Goal: Task Accomplishment & Management: Manage account settings

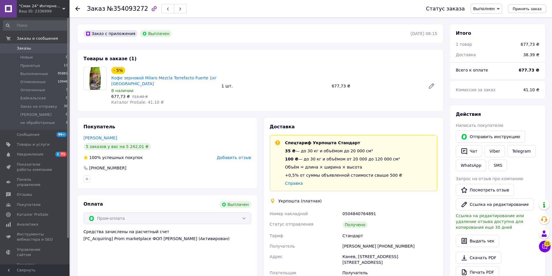
scroll to position [10, 0]
click at [43, 90] on li "Оплаченные 3" at bounding box center [35, 90] width 71 height 8
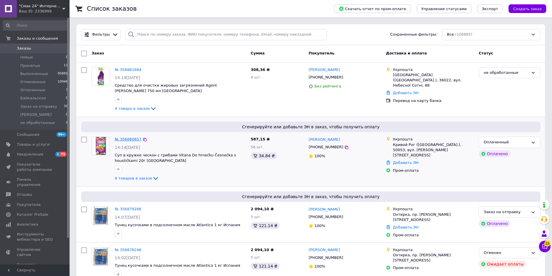
click at [133, 139] on link "№ 356880657" at bounding box center [128, 139] width 27 height 4
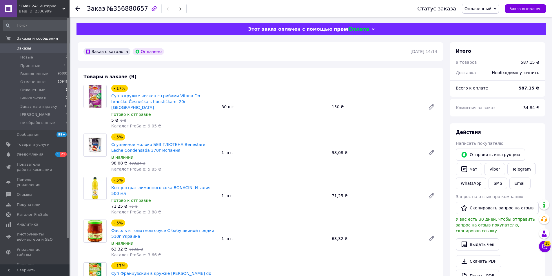
scroll to position [58, 0]
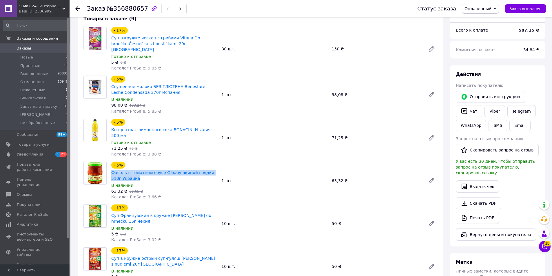
drag, startPoint x: 110, startPoint y: 162, endPoint x: 138, endPoint y: 167, distance: 28.0
click at [138, 167] on div "- 5% Фасоль в томатном соусе С бабушкиной грядки 510г Украина В наличии 63,32 ₴…" at bounding box center [164, 181] width 110 height 41
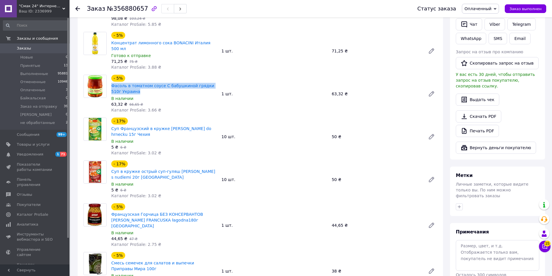
scroll to position [87, 0]
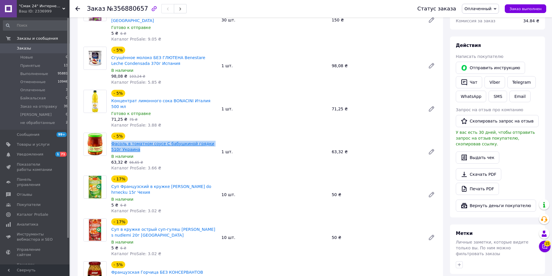
copy link "Фасоль в томатном соусе С бабушкиной грядки 510г Украина"
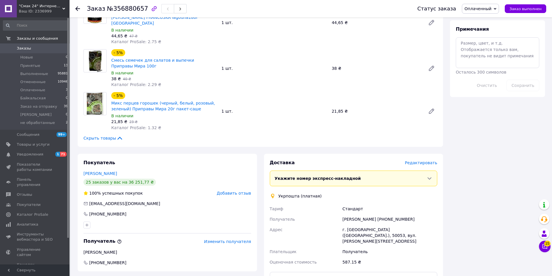
scroll to position [435, 0]
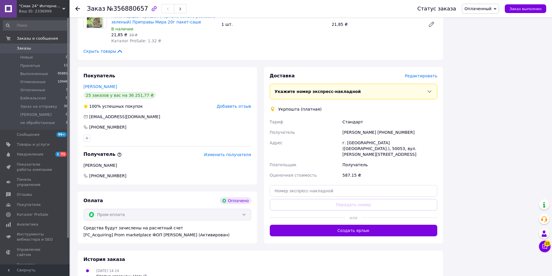
click at [41, 50] on span "Заказы" at bounding box center [35, 48] width 37 height 5
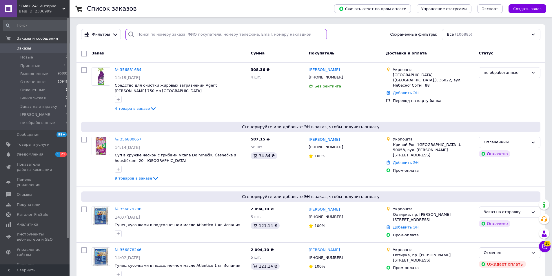
click at [179, 34] on input "search" at bounding box center [227, 34] width 202 height 11
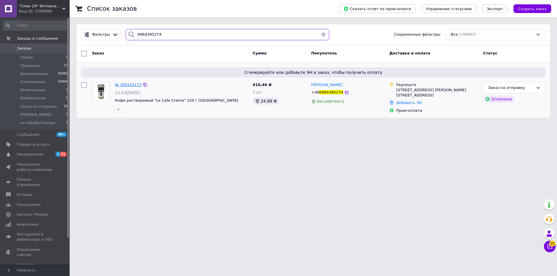
type input "0984395274"
click at [129, 83] on span "№ 356143173" at bounding box center [128, 85] width 27 height 4
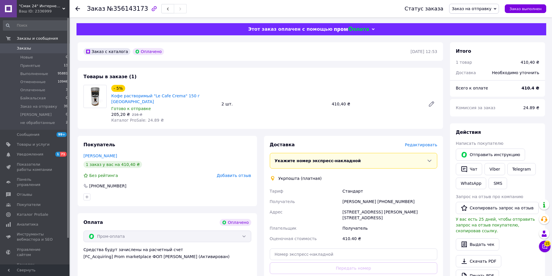
click at [415, 143] on span "Редактировать" at bounding box center [421, 145] width 32 height 5
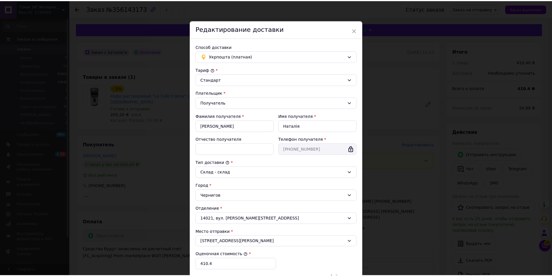
scroll to position [86, 0]
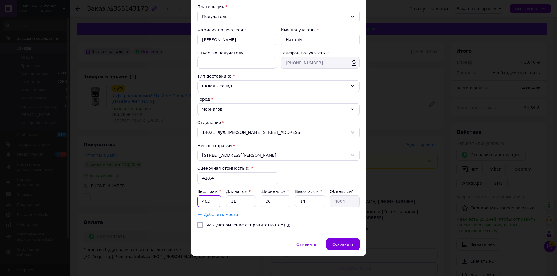
drag, startPoint x: 209, startPoint y: 203, endPoint x: 201, endPoint y: 205, distance: 8.8
click at [201, 205] on input "402" at bounding box center [209, 202] width 24 height 12
type input "1440"
type input "2"
type input "728"
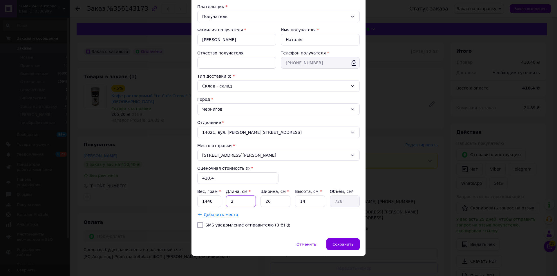
type input "23"
type input "8372"
type input "23"
type input "2"
type input "644"
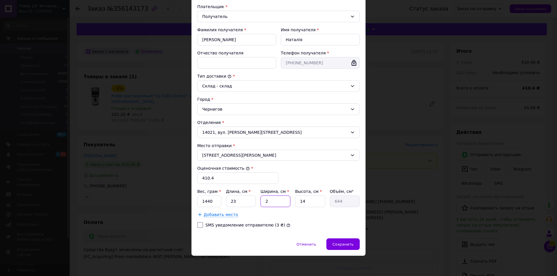
type input "24"
type input "7728"
type input "24"
type input "1"
type input "552"
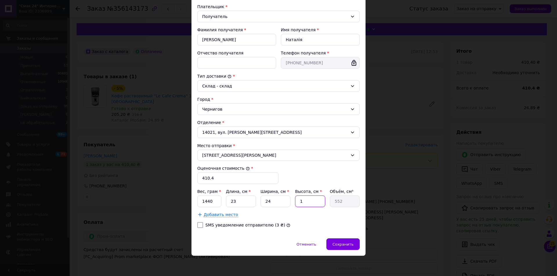
type input "12"
type input "6624"
type input "12"
click at [343, 245] on span "Сохранить" at bounding box center [342, 244] width 21 height 4
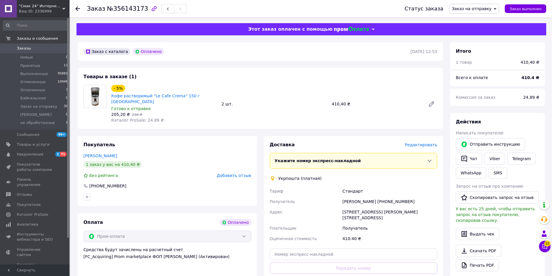
scroll to position [29, 0]
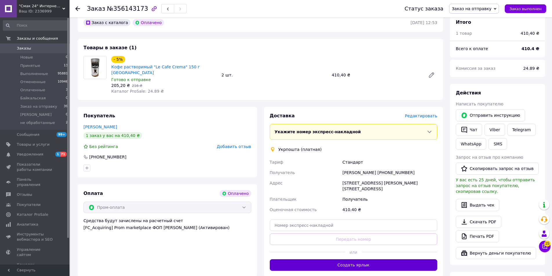
click at [366, 249] on div "Доставка Редактировать Укажите номер экспресс-накладной Обязательно введите ном…" at bounding box center [354, 192] width 168 height 158
click at [366, 259] on button "Создать ярлык" at bounding box center [354, 265] width 168 height 12
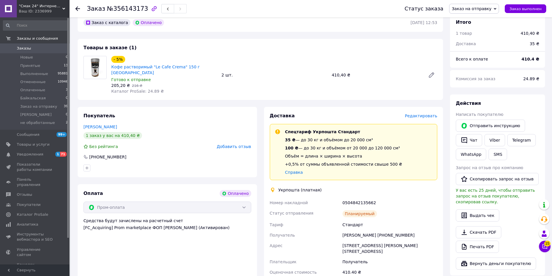
scroll to position [87, 0]
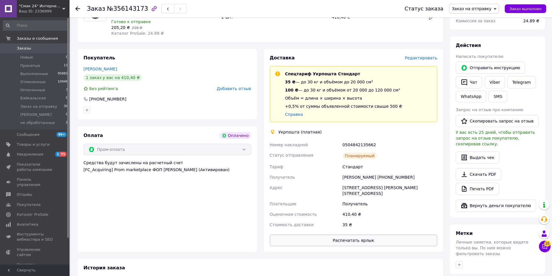
drag, startPoint x: 357, startPoint y: 223, endPoint x: 355, endPoint y: 224, distance: 3.0
click at [357, 223] on div "Доставка Редактировать Спецтариф Укрпошта Стандарт 35 ₴ — до 30 кг и объёмом до…" at bounding box center [354, 151] width 168 height 192
click at [354, 235] on button "Распечатать ярлык" at bounding box center [354, 241] width 168 height 12
click at [529, 14] on div "Статус заказа Заказ на отправку Принят Выполнен Отменен Оплаченный Байкальская …" at bounding box center [469, 8] width 153 height 17
click at [529, 11] on button "Заказ выполнен" at bounding box center [525, 8] width 41 height 9
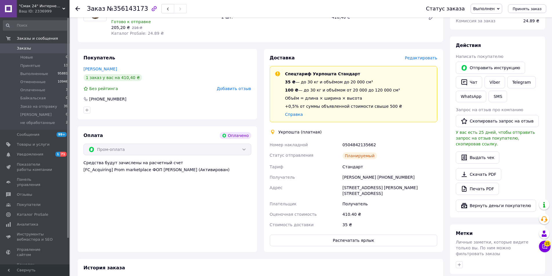
click at [43, 46] on span "Заказы" at bounding box center [35, 48] width 37 height 5
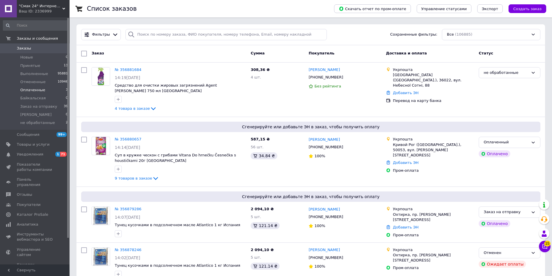
click at [53, 89] on li "Оплаченные 3" at bounding box center [35, 90] width 71 height 8
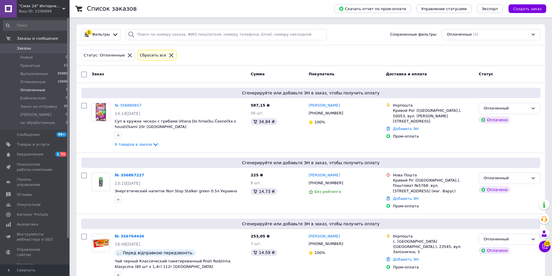
scroll to position [14, 0]
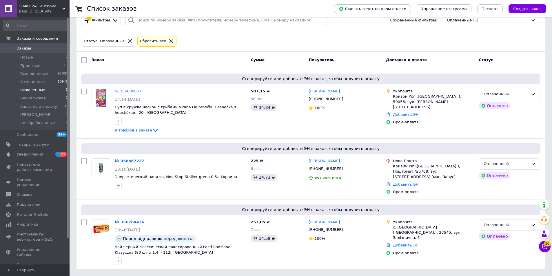
click at [53, 47] on span "Заказы" at bounding box center [35, 48] width 37 height 5
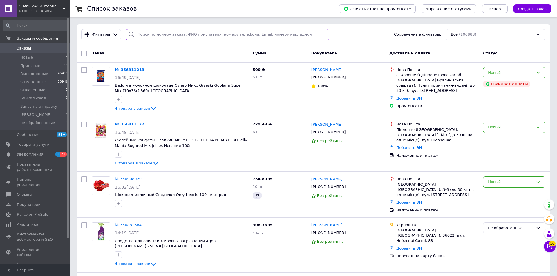
click at [148, 35] on input "search" at bounding box center [227, 34] width 203 height 11
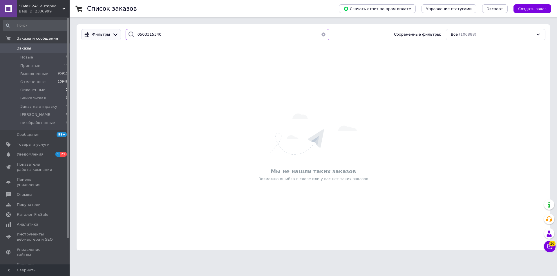
drag, startPoint x: 154, startPoint y: 36, endPoint x: 112, endPoint y: 38, distance: 42.1
click at [112, 38] on div "Фильтры 0503315340 Сохраненные фильтры: Все (106888)" at bounding box center [313, 34] width 468 height 11
type input "0503315340"
click at [48, 192] on link "Отзывы" at bounding box center [35, 195] width 71 height 10
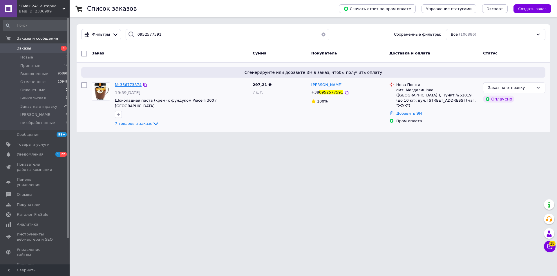
click at [131, 84] on span "№ 356773874" at bounding box center [128, 85] width 27 height 4
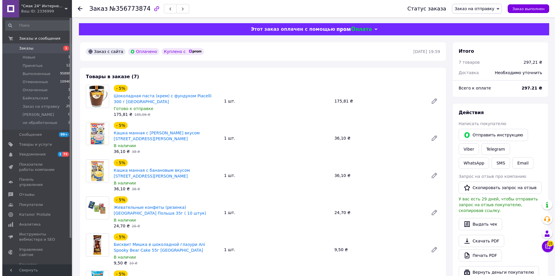
scroll to position [174, 0]
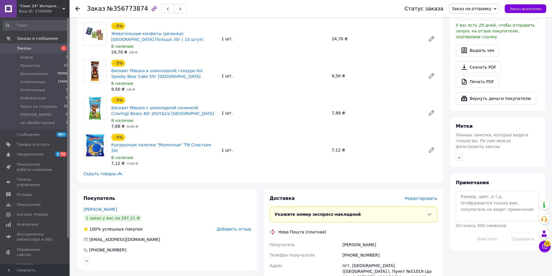
click at [427, 196] on span "Редактировать" at bounding box center [421, 198] width 32 height 5
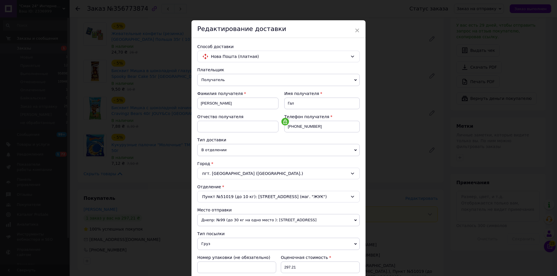
scroll to position [174, 0]
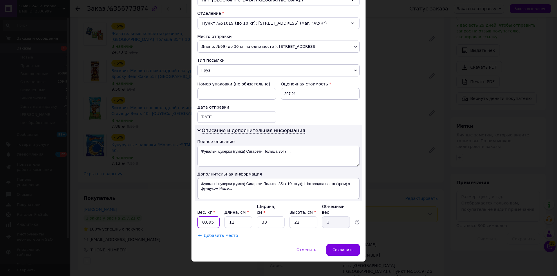
drag, startPoint x: 212, startPoint y: 217, endPoint x: 198, endPoint y: 221, distance: 14.4
click at [198, 221] on input "0.095" at bounding box center [208, 223] width 22 height 12
type input "1.2"
type input "1"
type input "0.18"
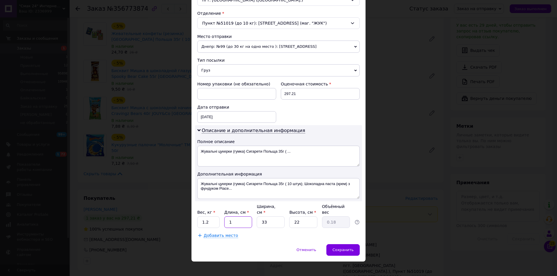
type input "1"
type input "0.1"
type input "1"
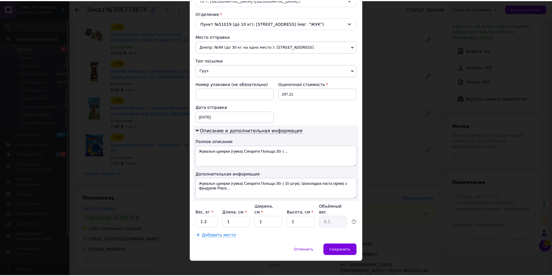
scroll to position [0, 0]
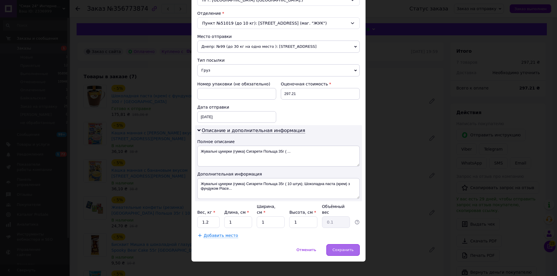
click at [347, 250] on div "Сохранить" at bounding box center [342, 250] width 33 height 12
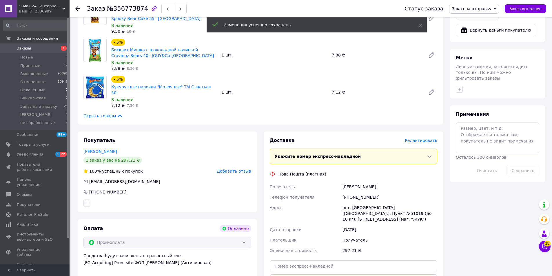
scroll to position [319, 0]
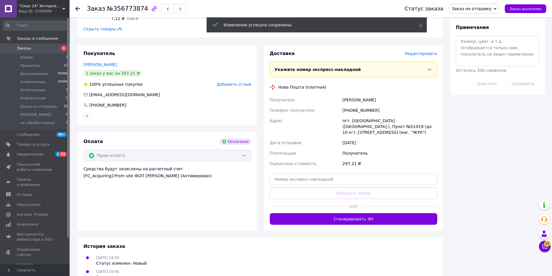
click at [361, 213] on button "Сгенерировать ЭН" at bounding box center [354, 219] width 168 height 12
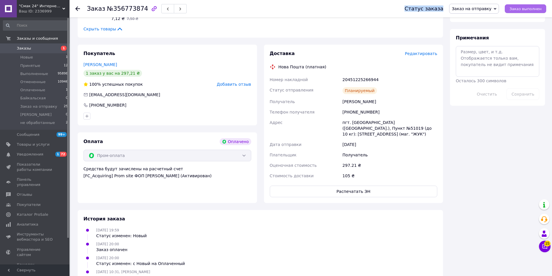
click at [516, 5] on div "Статус заказа Заказ на отправку Принят Выполнен Отменен Оплаченный Байкальская …" at bounding box center [469, 8] width 153 height 17
click at [517, 8] on span "Заказ выполнен" at bounding box center [526, 9] width 32 height 4
click at [56, 53] on link "Заказы 1" at bounding box center [35, 48] width 71 height 10
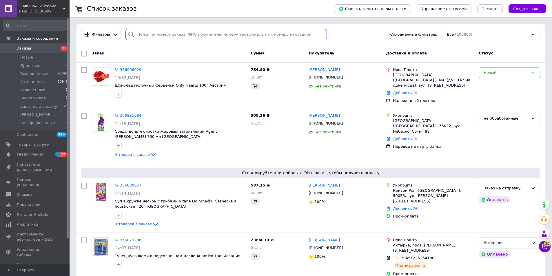
click at [175, 37] on input "search" at bounding box center [227, 34] width 202 height 11
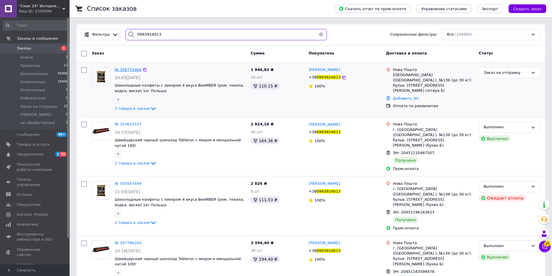
type input "0993924013"
click at [131, 70] on span "№ 356774369" at bounding box center [128, 70] width 27 height 4
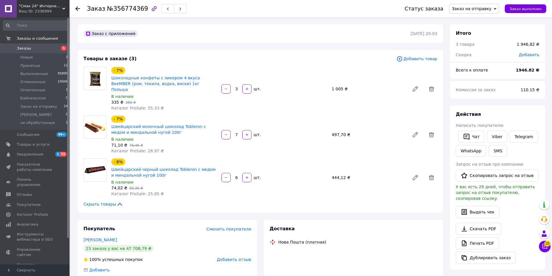
scroll to position [87, 0]
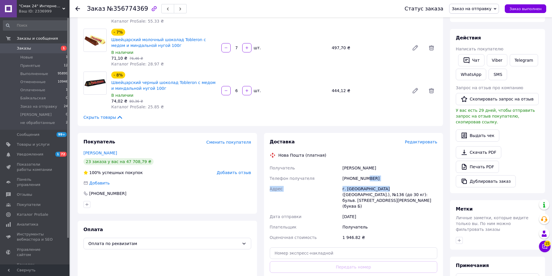
drag, startPoint x: 381, startPoint y: 178, endPoint x: 366, endPoint y: 176, distance: 14.7
click at [366, 176] on div "Получатель Полянская Дарья Телефон получателя +380993924013 Адрес г. Киев (Киев…" at bounding box center [354, 203] width 170 height 80
click at [378, 176] on div "[PHONE_NUMBER]" at bounding box center [389, 178] width 97 height 10
drag, startPoint x: 368, startPoint y: 172, endPoint x: 333, endPoint y: 175, distance: 35.5
click at [333, 175] on div "Получатель Полянская Дарья Телефон получателя +380993924013 Адрес г. Киев (Киев…" at bounding box center [354, 203] width 170 height 80
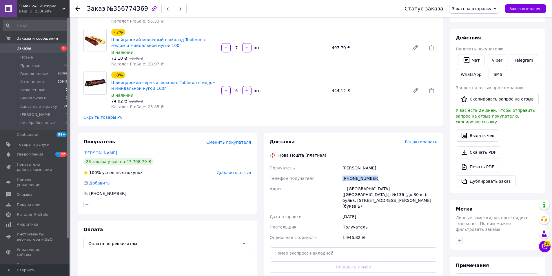
copy div "Телефон получателя +380993924013"
drag, startPoint x: 306, startPoint y: 62, endPoint x: 319, endPoint y: 133, distance: 72.6
click at [306, 62] on div "Товары в заказе (3) Добавить товар - 7% Шоколадные конфеты с ликером 4 вкуса Be…" at bounding box center [261, 44] width 366 height 163
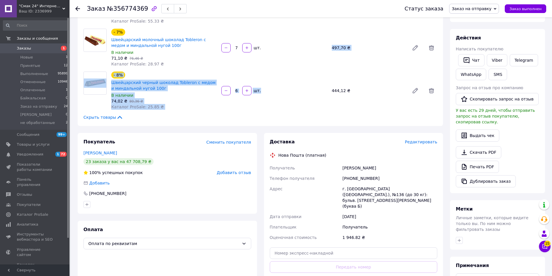
drag, startPoint x: 339, startPoint y: 163, endPoint x: 384, endPoint y: 159, distance: 45.1
click at [384, 163] on div "Получатель Полянская Дарья Телефон получателя +380993924013 Адрес г. Киев (Киев…" at bounding box center [354, 203] width 170 height 80
copy div "Получатель Полянская Дарья"
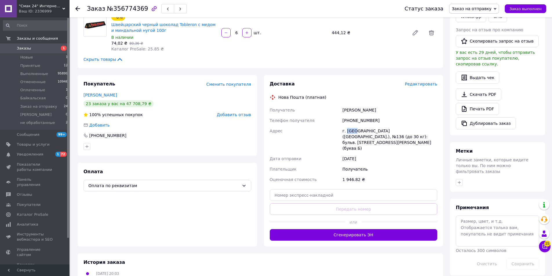
drag, startPoint x: 346, startPoint y: 125, endPoint x: 355, endPoint y: 127, distance: 9.1
click at [355, 127] on div "г. [GEOGRAPHIC_DATA] ([GEOGRAPHIC_DATA].), №136 (до 30 кг): бульв. [STREET_ADDR…" at bounding box center [389, 140] width 97 height 28
copy div "Киев"
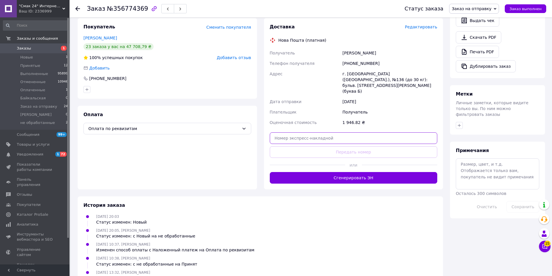
click at [322, 132] on input "text" at bounding box center [354, 138] width 168 height 12
paste input "20451225268466"
type input "20451225268466"
click at [326, 146] on button "Передать номер" at bounding box center [354, 152] width 168 height 12
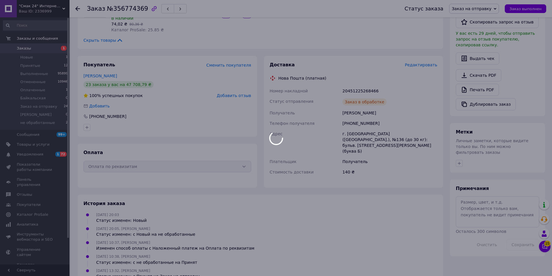
scroll to position [178, 0]
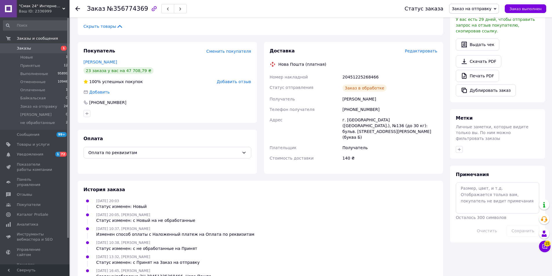
click at [523, 11] on button "Заказ выполнен" at bounding box center [525, 8] width 41 height 9
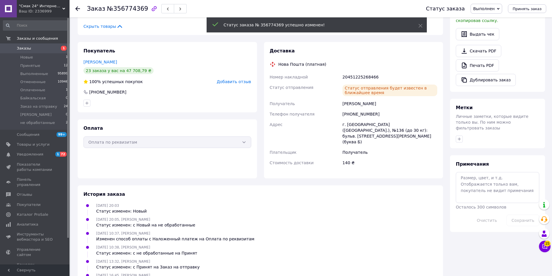
click at [47, 47] on span "Заказы" at bounding box center [35, 48] width 37 height 5
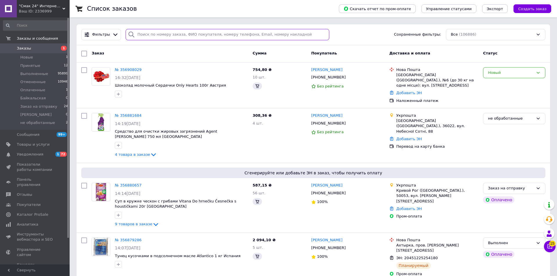
click at [178, 37] on input "search" at bounding box center [227, 34] width 203 height 11
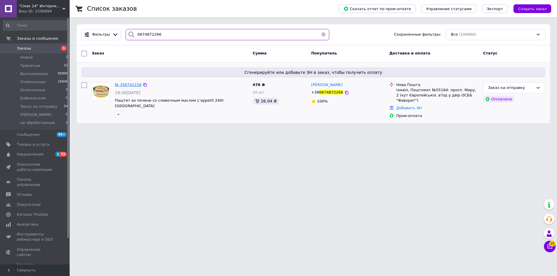
type input "0674872266"
click at [131, 86] on span "№ 356742156" at bounding box center [128, 85] width 27 height 4
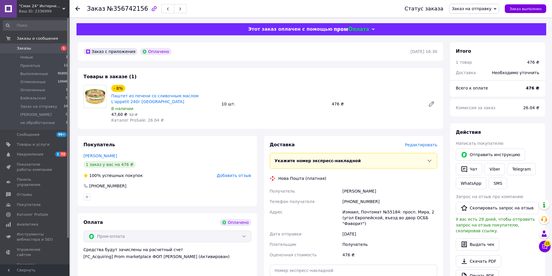
click at [413, 143] on span "Редактировать" at bounding box center [421, 145] width 32 height 5
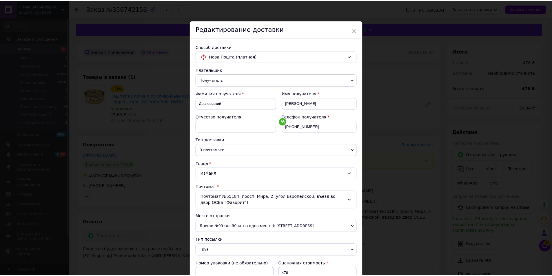
scroll to position [180, 0]
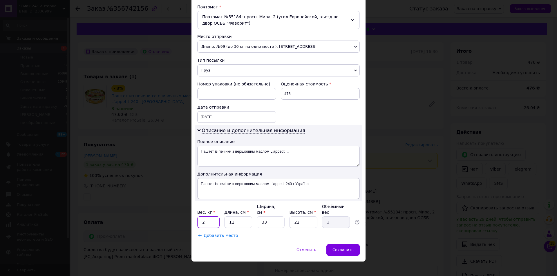
drag, startPoint x: 206, startPoint y: 220, endPoint x: 201, endPoint y: 221, distance: 5.5
click at [201, 221] on input "2" at bounding box center [208, 223] width 22 height 12
type input "3"
type input "1"
type input "0.18"
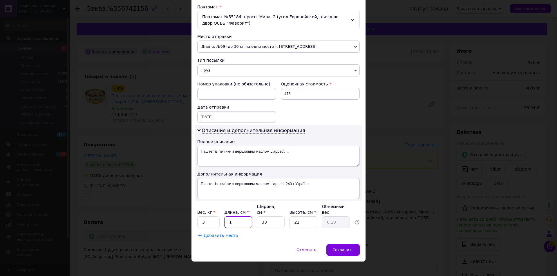
type input "1"
type input "0.1"
type input "1"
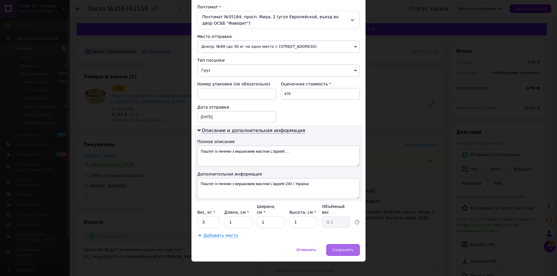
click at [340, 244] on div "Сохранить" at bounding box center [342, 250] width 33 height 12
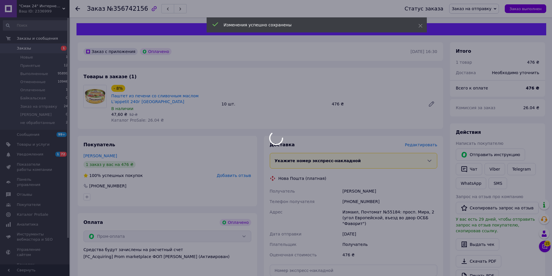
scroll to position [87, 0]
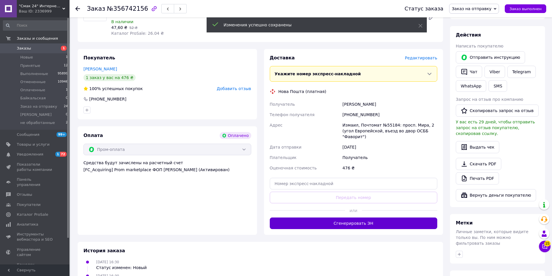
click at [358, 221] on button "Сгенерировать ЭН" at bounding box center [354, 224] width 168 height 12
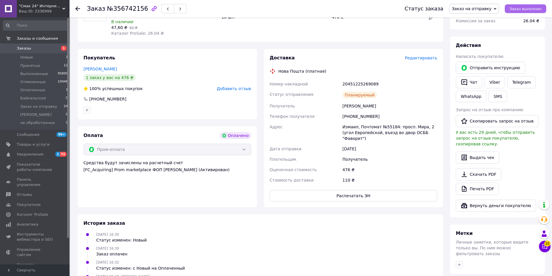
click at [519, 8] on span "Заказ выполнен" at bounding box center [526, 9] width 32 height 4
drag, startPoint x: 45, startPoint y: 45, endPoint x: 63, endPoint y: 51, distance: 18.7
click at [46, 45] on link "Заказы 1" at bounding box center [35, 48] width 71 height 10
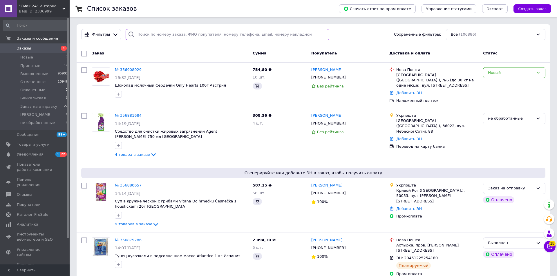
click at [165, 37] on input "search" at bounding box center [227, 34] width 203 height 11
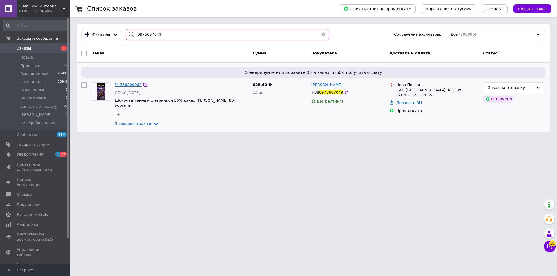
type input "0975687049"
click at [124, 86] on span "№ 356809962" at bounding box center [128, 85] width 27 height 4
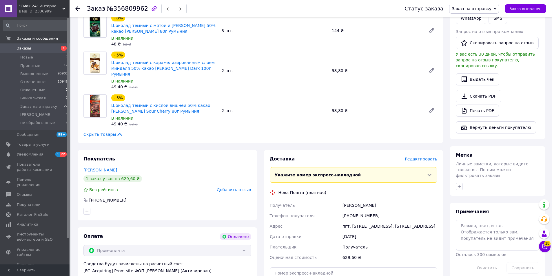
scroll to position [232, 0]
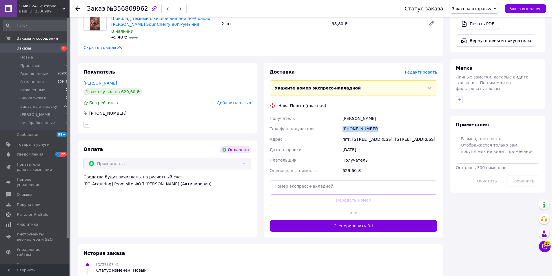
drag, startPoint x: 373, startPoint y: 123, endPoint x: 338, endPoint y: 123, distance: 35.1
click at [338, 123] on div "Получатель Купчак Ірена Телефон получателя +380975687049 Адрес пгт. Большая Бер…" at bounding box center [354, 144] width 170 height 63
copy div "Телефон получателя +380975687049"
click at [298, 63] on div "Доставка Редактировать Укажите номер экспресс-накладной Обязательно введите ном…" at bounding box center [353, 150] width 179 height 174
drag, startPoint x: 342, startPoint y: 114, endPoint x: 374, endPoint y: 114, distance: 32.2
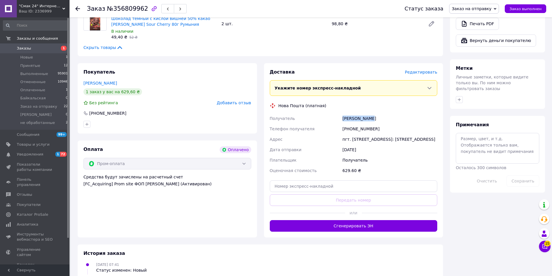
click at [374, 114] on div "Получатель Купчак Ірена Телефон получателя +380975687049 Адрес пгт. Большая Бер…" at bounding box center [354, 144] width 170 height 63
copy div "Получатель Купчак Ірена"
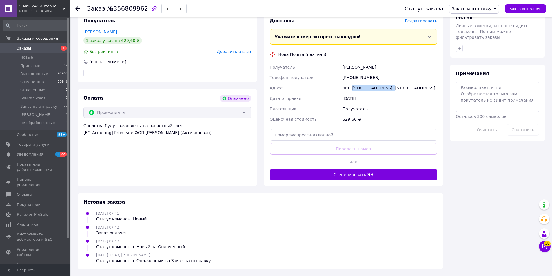
drag, startPoint x: 350, startPoint y: 82, endPoint x: 389, endPoint y: 83, distance: 38.6
click at [389, 83] on div "пгт. [STREET_ADDRESS]: [STREET_ADDRESS]" at bounding box center [389, 88] width 97 height 10
copy div "Большая Березовица"
click at [296, 137] on input "text" at bounding box center [354, 135] width 168 height 12
paste input "20451225271589"
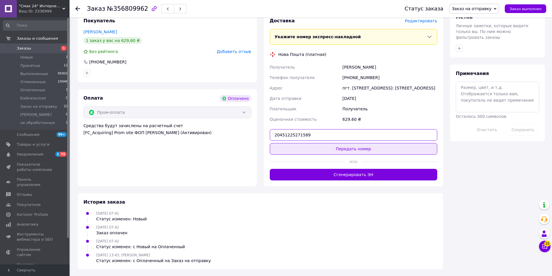
type input "20451225271589"
drag, startPoint x: 305, startPoint y: 154, endPoint x: 308, endPoint y: 152, distance: 3.0
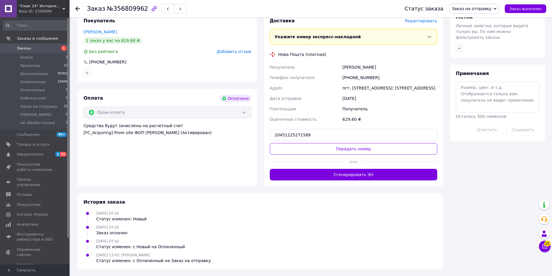
click at [305, 154] on button "Передать номер" at bounding box center [354, 149] width 168 height 12
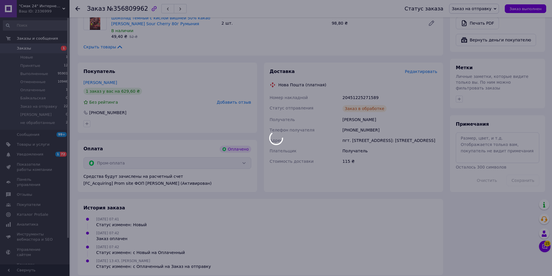
scroll to position [246, 0]
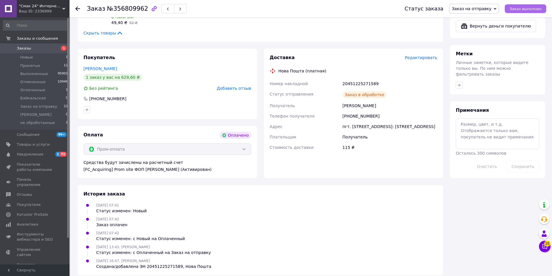
click at [515, 10] on span "Заказ выполнен" at bounding box center [526, 9] width 32 height 4
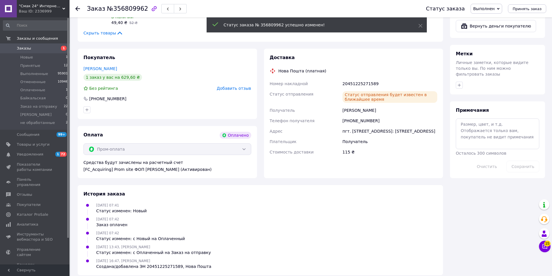
click at [55, 50] on span "1" at bounding box center [62, 48] width 16 height 5
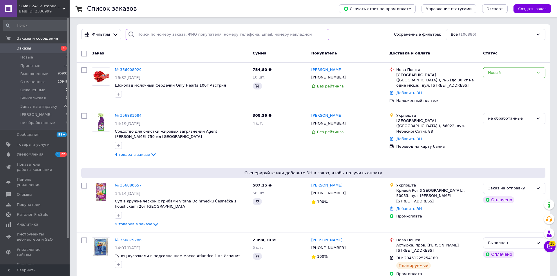
click at [190, 33] on input "search" at bounding box center [227, 34] width 203 height 11
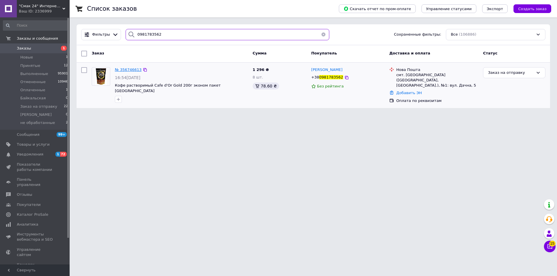
type input "0981783562"
click at [131, 70] on span "№ 356746613" at bounding box center [128, 70] width 27 height 4
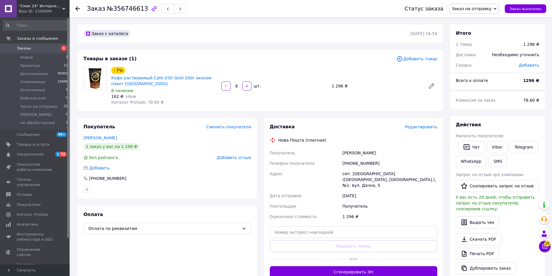
click at [414, 128] on span "Редактировать" at bounding box center [421, 127] width 32 height 5
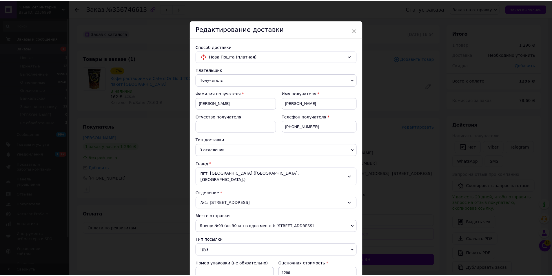
scroll to position [184, 0]
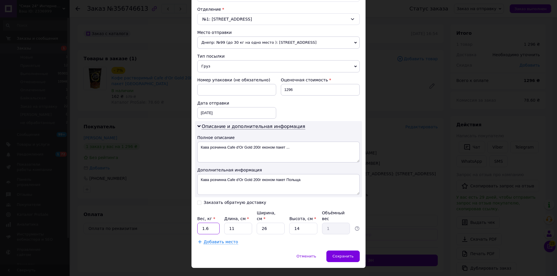
drag, startPoint x: 206, startPoint y: 219, endPoint x: 201, endPoint y: 221, distance: 6.1
click at [201, 223] on input "1.6" at bounding box center [208, 229] width 22 height 12
type input "2"
drag, startPoint x: 353, startPoint y: 248, endPoint x: 350, endPoint y: 244, distance: 4.6
click at [352, 251] on div "Сохранить" at bounding box center [342, 257] width 33 height 12
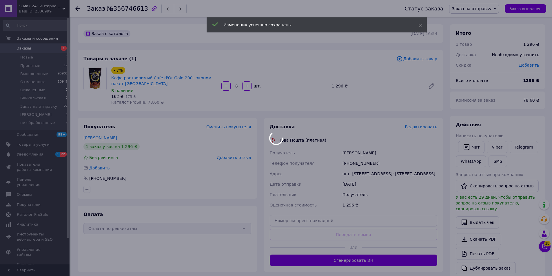
scroll to position [58, 0]
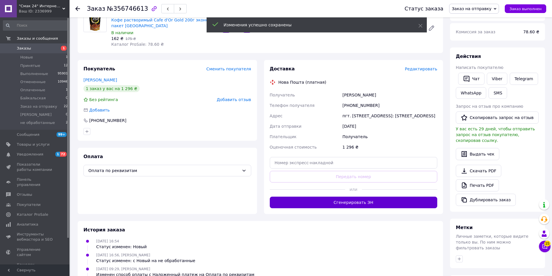
click at [365, 208] on button "Сгенерировать ЭН" at bounding box center [354, 203] width 168 height 12
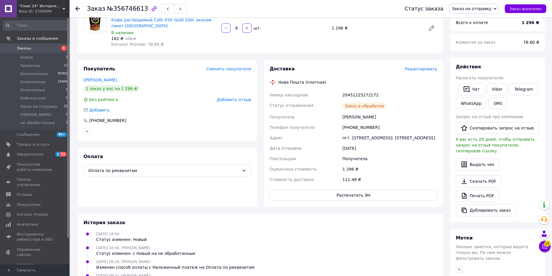
click at [530, 8] on span "Заказ выполнен" at bounding box center [526, 9] width 32 height 4
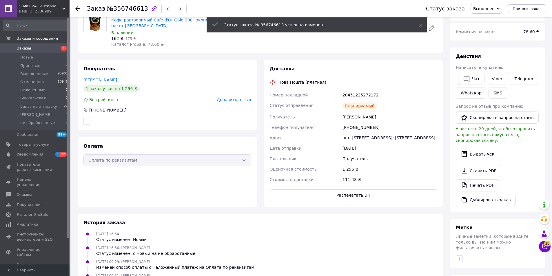
click at [47, 49] on span "Заказы" at bounding box center [35, 48] width 37 height 5
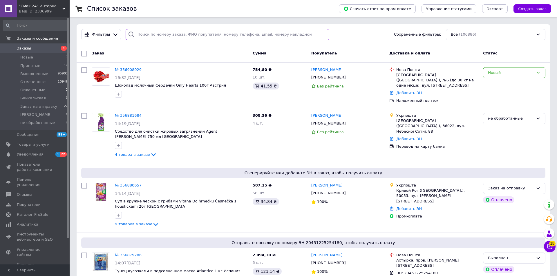
click at [150, 39] on input "search" at bounding box center [227, 34] width 203 height 11
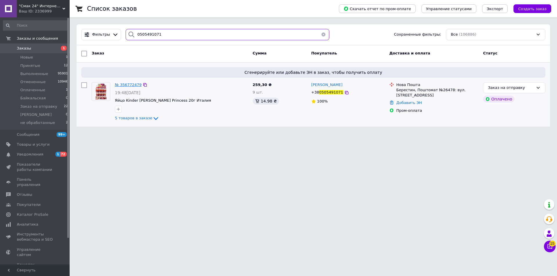
type input "0505491071"
click at [129, 87] on span "№ 356772479" at bounding box center [128, 85] width 27 height 4
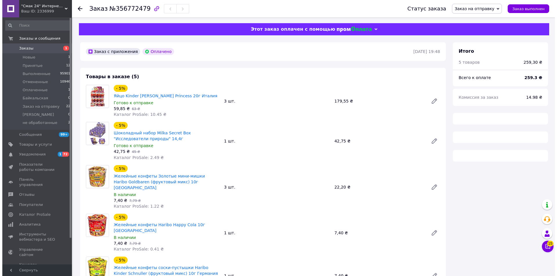
scroll to position [168, 0]
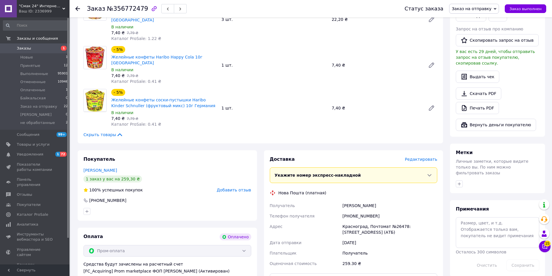
click at [425, 157] on span "Редактировать" at bounding box center [421, 159] width 32 height 5
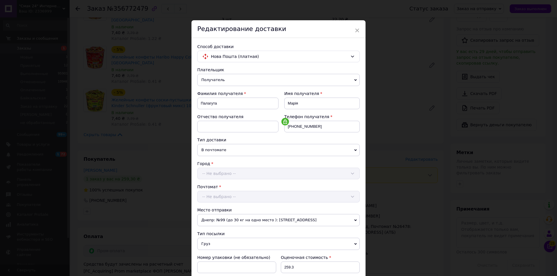
scroll to position [174, 0]
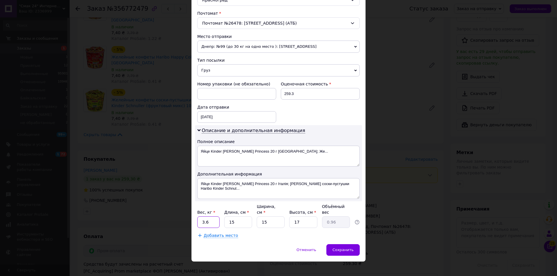
drag, startPoint x: 208, startPoint y: 219, endPoint x: 200, endPoint y: 221, distance: 7.9
click at [201, 221] on input "3.6" at bounding box center [208, 223] width 22 height 12
type input "0.5"
type input "1"
type input "0.1"
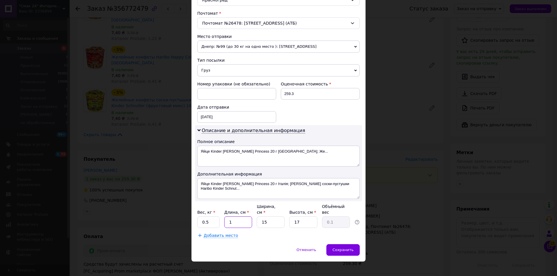
type input "1"
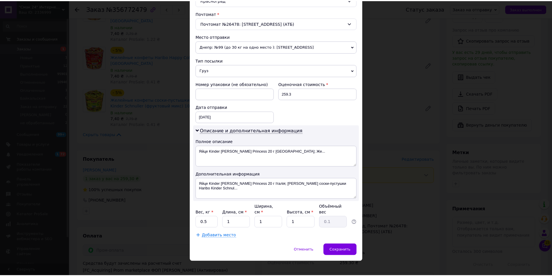
scroll to position [17, 0]
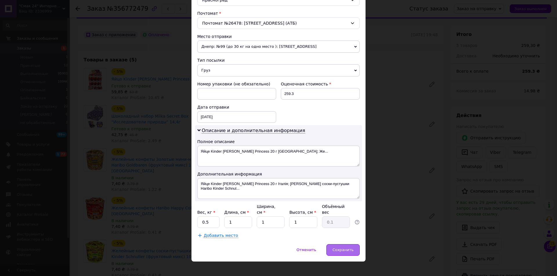
click at [339, 244] on div "Сохранить" at bounding box center [342, 250] width 33 height 12
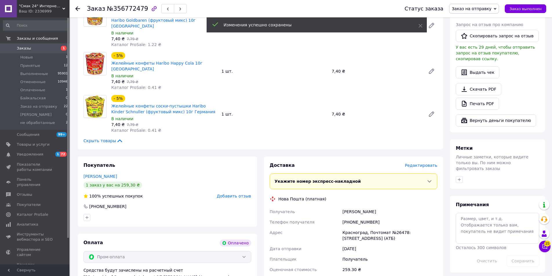
scroll to position [278, 0]
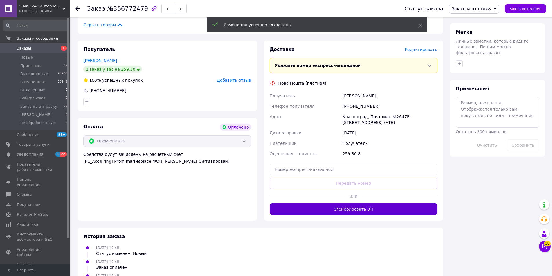
click at [358, 203] on button "Сгенерировать ЭН" at bounding box center [354, 209] width 168 height 12
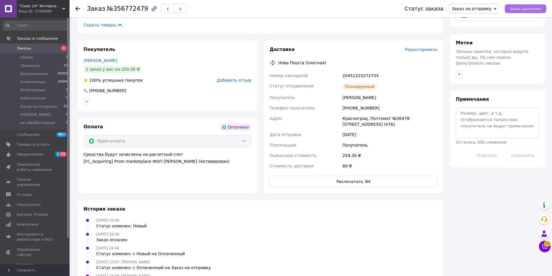
click at [521, 10] on span "Заказ выполнен" at bounding box center [526, 9] width 32 height 4
click at [34, 51] on span "Заказы" at bounding box center [35, 48] width 37 height 5
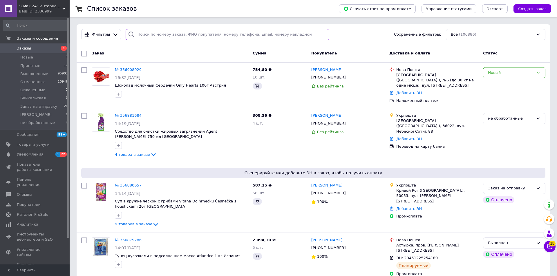
click at [170, 33] on input "search" at bounding box center [227, 34] width 203 height 11
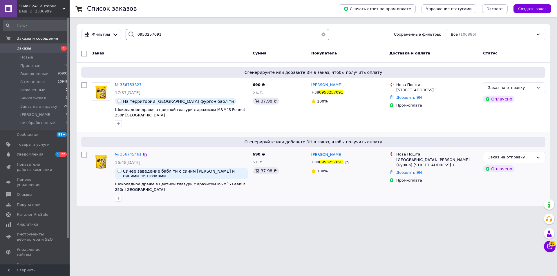
type input "0953257091"
click at [125, 155] on span "№ 356745461" at bounding box center [128, 154] width 27 height 4
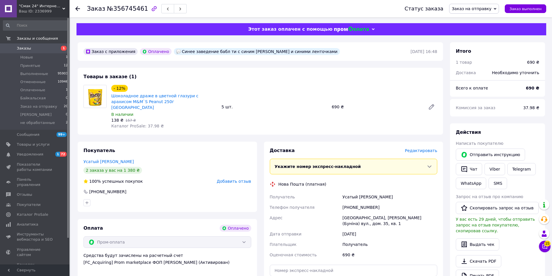
click at [423, 148] on span "Редактировать" at bounding box center [421, 150] width 32 height 5
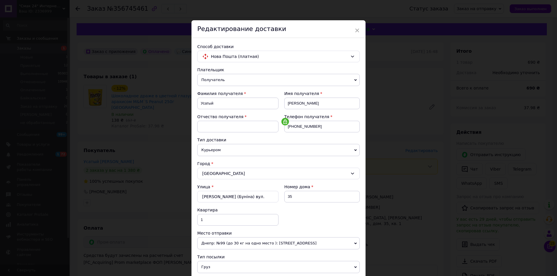
scroll to position [197, 0]
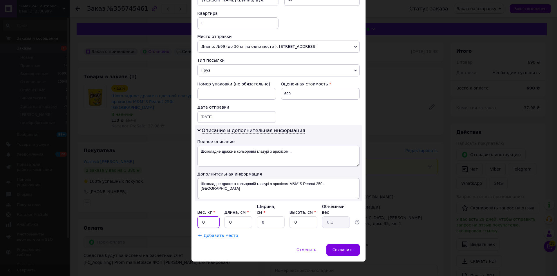
drag, startPoint x: 208, startPoint y: 220, endPoint x: 198, endPoint y: 221, distance: 10.2
click at [198, 221] on input "0" at bounding box center [208, 223] width 22 height 12
type input "1"
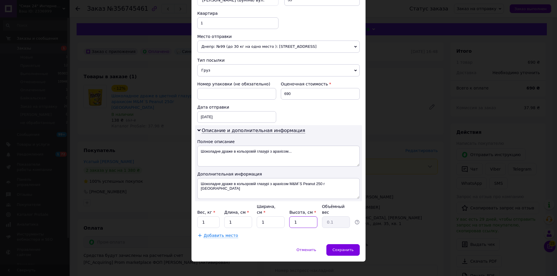
type input "1"
click at [348, 248] on div "Сохранить" at bounding box center [342, 250] width 33 height 12
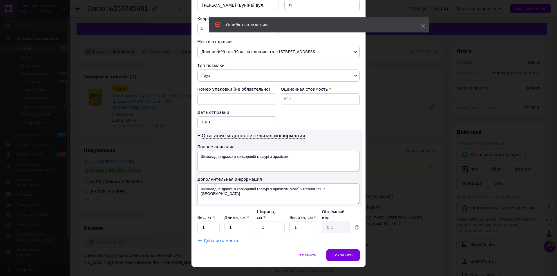
scroll to position [0, 0]
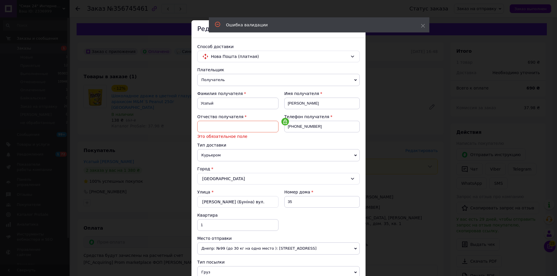
click at [232, 124] on input at bounding box center [237, 127] width 81 height 12
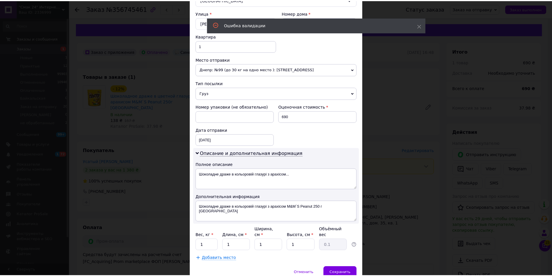
scroll to position [197, 0]
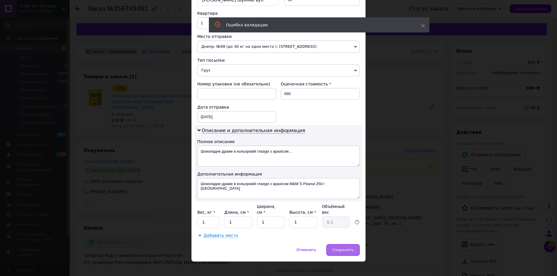
type input "ам"
click at [337, 248] on div "Сохранить" at bounding box center [342, 250] width 33 height 12
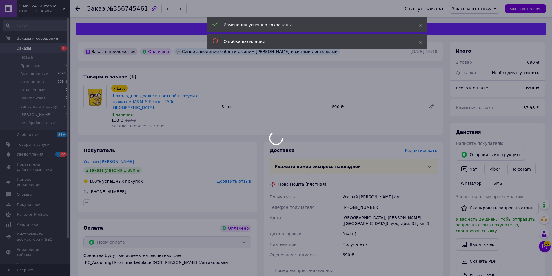
scroll to position [58, 0]
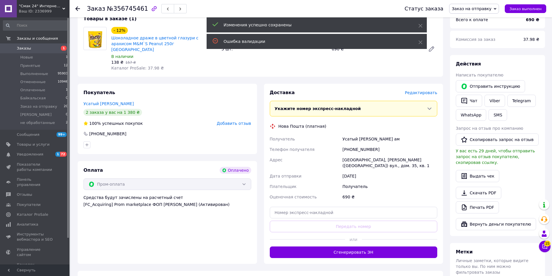
click at [360, 247] on button "Сгенерировать ЭН" at bounding box center [354, 253] width 168 height 12
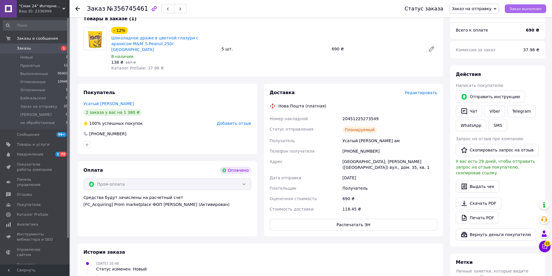
click at [521, 10] on span "Заказ выполнен" at bounding box center [526, 9] width 32 height 4
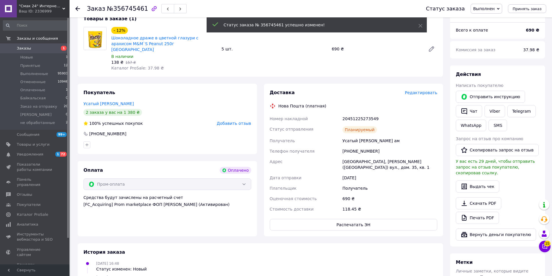
click at [53, 48] on span "Заказы" at bounding box center [35, 48] width 37 height 5
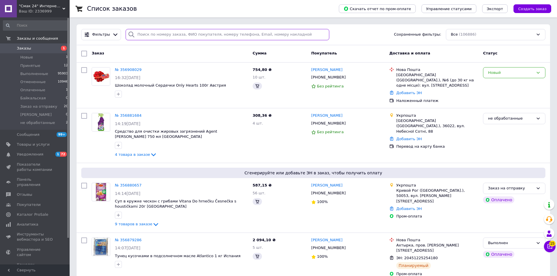
click at [168, 35] on input "search" at bounding box center [227, 34] width 203 height 11
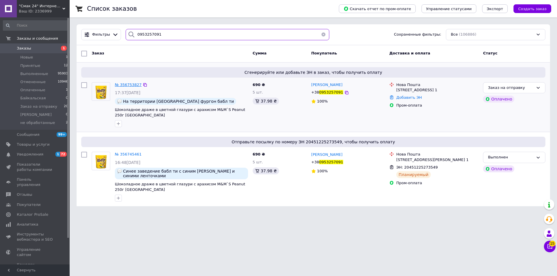
type input "0953257091"
click at [129, 86] on span "№ 356753827" at bounding box center [128, 85] width 27 height 4
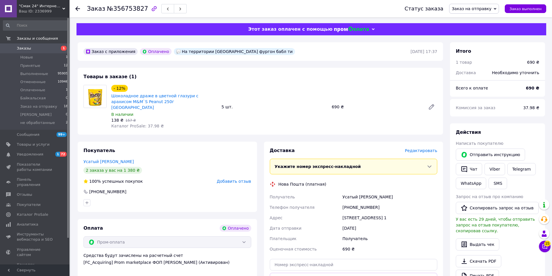
click at [416, 148] on span "Редактировать" at bounding box center [421, 150] width 32 height 5
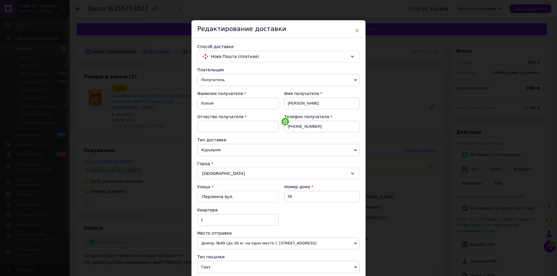
scroll to position [174, 0]
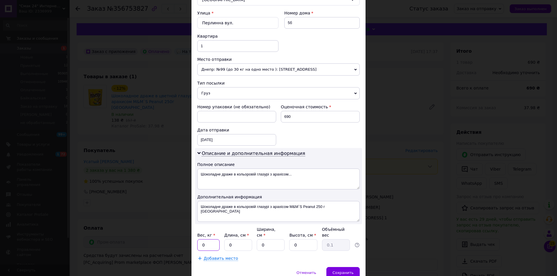
drag, startPoint x: 199, startPoint y: 239, endPoint x: 208, endPoint y: 243, distance: 10.1
click at [208, 243] on input "0" at bounding box center [208, 245] width 22 height 12
type input "1.6"
type input "1"
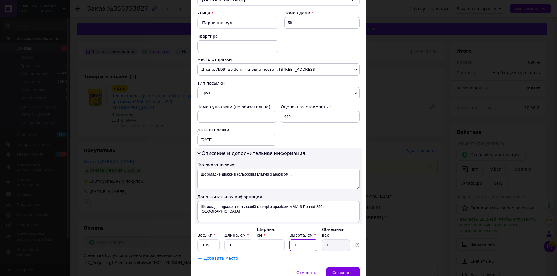
type input "1"
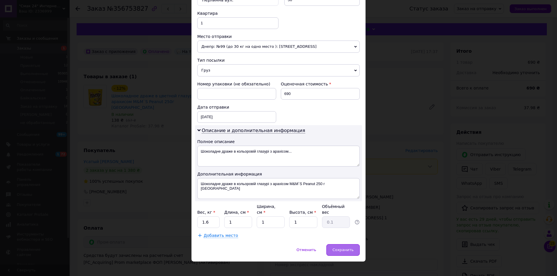
click at [349, 248] on div "Сохранить" at bounding box center [342, 250] width 33 height 12
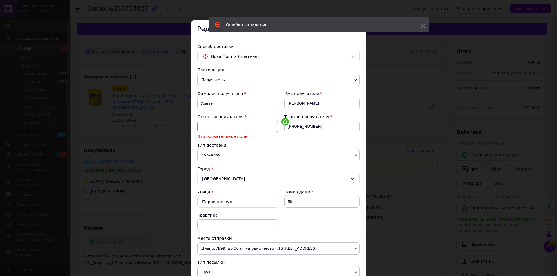
scroll to position [87, 0]
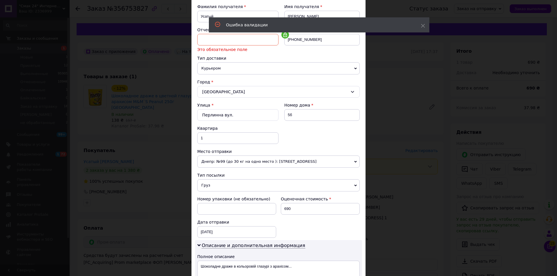
click at [224, 39] on input at bounding box center [237, 40] width 81 height 12
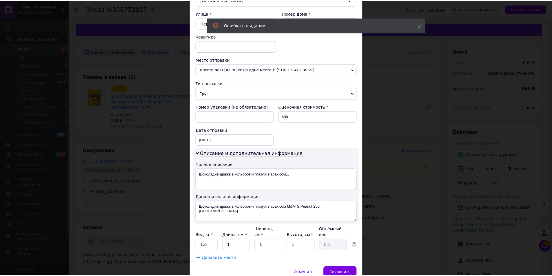
scroll to position [197, 0]
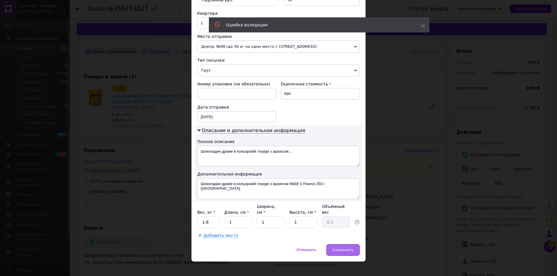
type input "ам"
click at [334, 249] on div "Сохранить" at bounding box center [342, 250] width 33 height 12
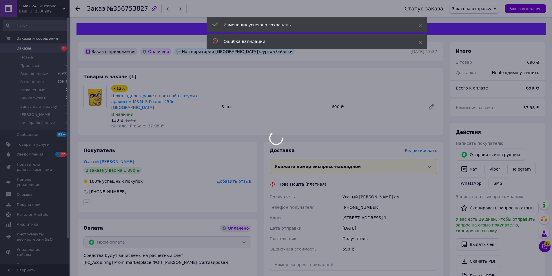
scroll to position [116, 0]
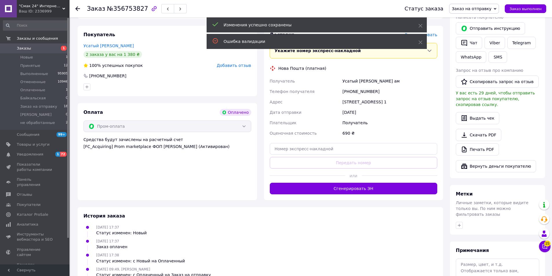
click at [348, 190] on div "Доставка Редактировать Укажите номер экспресс-накладной Обязательно введите ном…" at bounding box center [353, 113] width 179 height 174
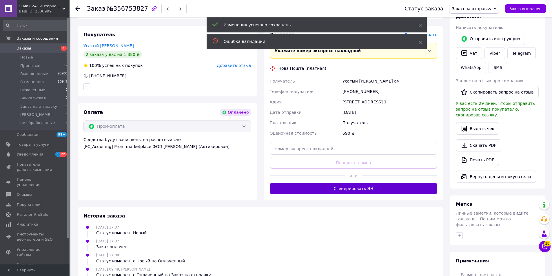
click at [348, 184] on button "Сгенерировать ЭН" at bounding box center [354, 189] width 168 height 12
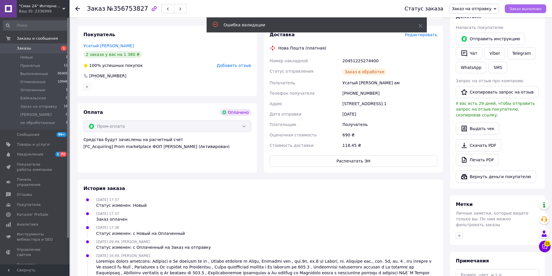
click at [518, 11] on span "Заказ выполнен" at bounding box center [526, 9] width 32 height 4
click at [50, 52] on link "Заказы 1" at bounding box center [35, 48] width 71 height 10
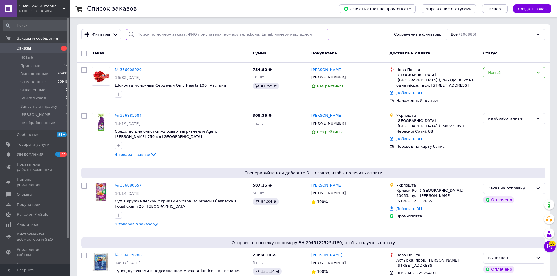
click at [148, 32] on input "search" at bounding box center [227, 34] width 203 height 11
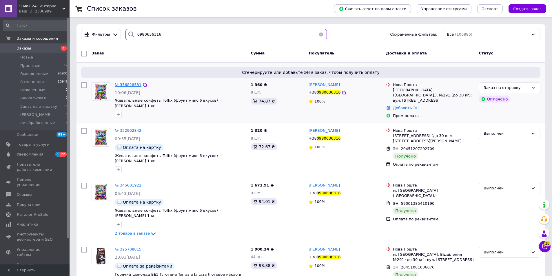
type input "0980636316"
click at [119, 85] on span "№ 356828531" at bounding box center [128, 85] width 27 height 4
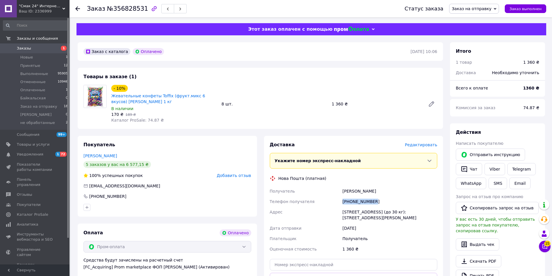
drag, startPoint x: 358, startPoint y: 201, endPoint x: 339, endPoint y: 201, distance: 19.1
click at [339, 201] on div "Получатель Денисенко Алла Телефон получателя +380980636316 Адрес г. Киев (Киевс…" at bounding box center [354, 220] width 170 height 68
copy div "Телефон получателя +380980636316"
click at [420, 145] on span "Редактировать" at bounding box center [421, 145] width 32 height 5
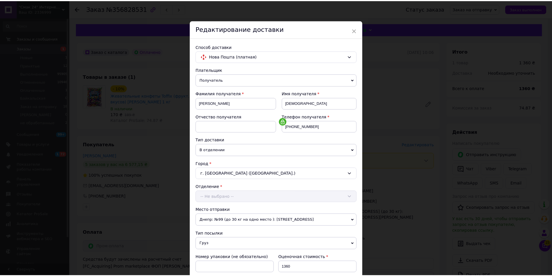
scroll to position [174, 0]
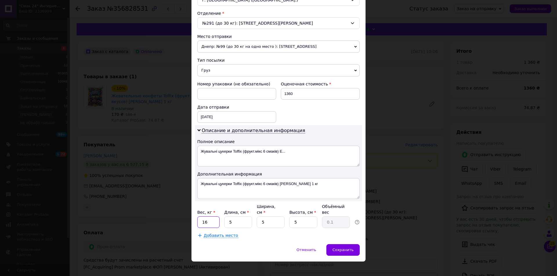
drag, startPoint x: 205, startPoint y: 215, endPoint x: 200, endPoint y: 216, distance: 5.1
click at [200, 217] on input "16" at bounding box center [208, 223] width 22 height 12
type input "8.7"
type input "1"
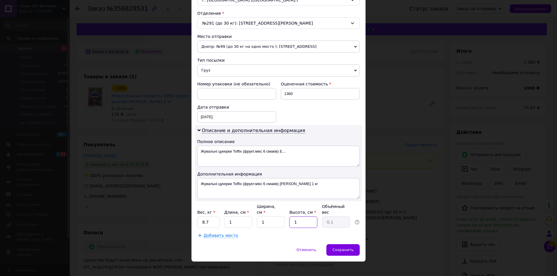
type input "1"
click at [346, 244] on div "Сохранить" at bounding box center [342, 250] width 33 height 12
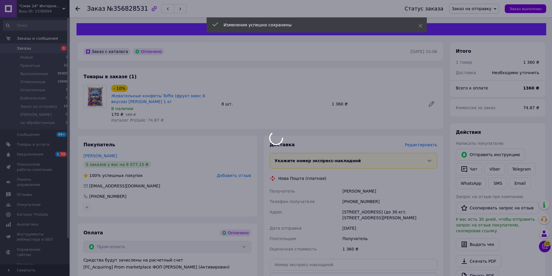
scroll to position [116, 0]
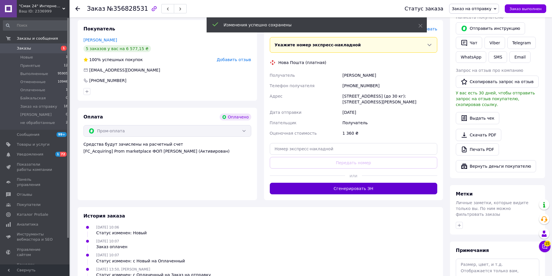
click at [349, 193] on button "Сгенерировать ЭН" at bounding box center [354, 189] width 168 height 12
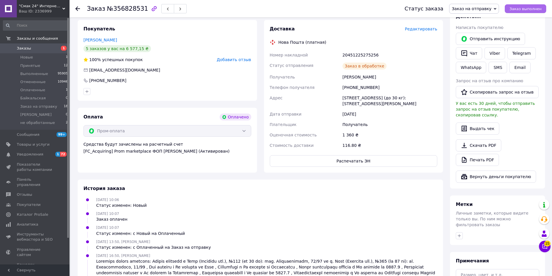
click at [523, 10] on span "Заказ выполнен" at bounding box center [526, 9] width 32 height 4
click at [49, 50] on span "Заказы" at bounding box center [35, 48] width 37 height 5
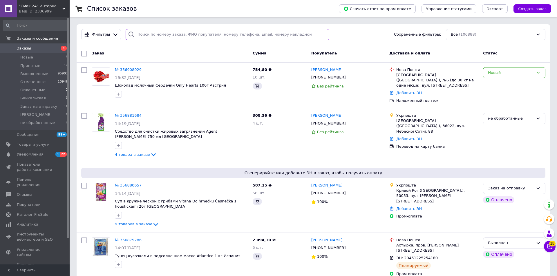
click at [185, 37] on input "search" at bounding box center [227, 34] width 203 height 11
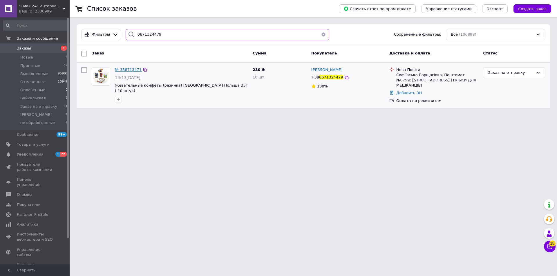
type input "0671324479"
click at [130, 68] on span "№ 356713471" at bounding box center [128, 70] width 27 height 4
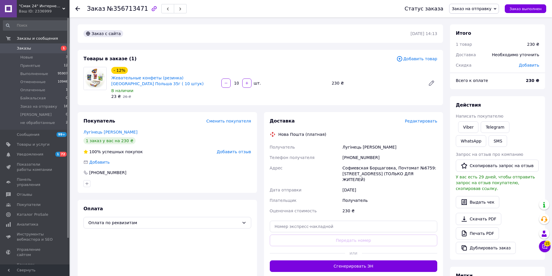
click at [417, 123] on span "Редактировать" at bounding box center [421, 121] width 32 height 5
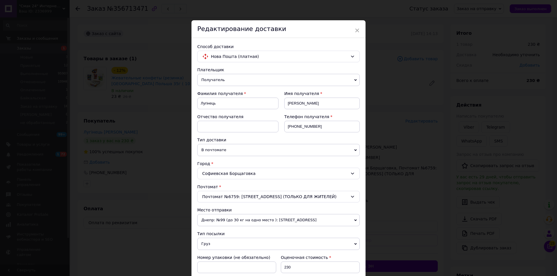
scroll to position [174, 0]
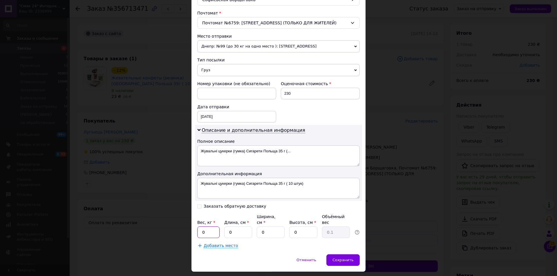
click at [213, 228] on input "0" at bounding box center [208, 233] width 22 height 12
type input "0.5"
type input "1"
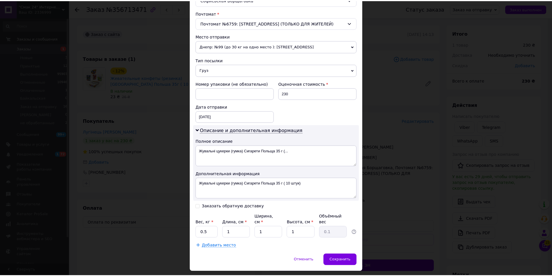
scroll to position [184, 0]
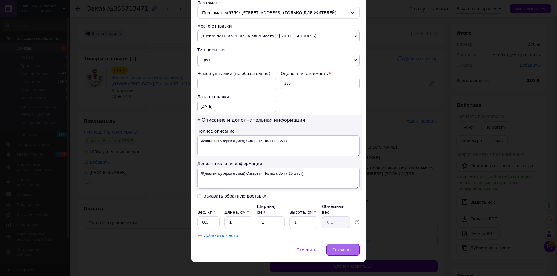
click at [349, 248] on span "Сохранить" at bounding box center [342, 250] width 21 height 4
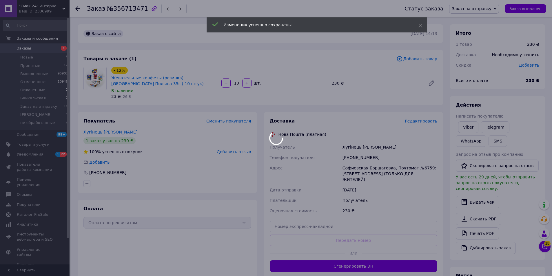
scroll to position [58, 0]
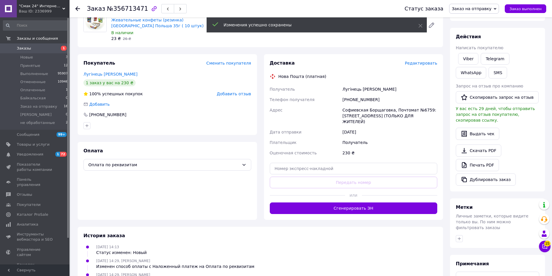
click at [364, 203] on button "Сгенерировать ЭН" at bounding box center [354, 209] width 168 height 12
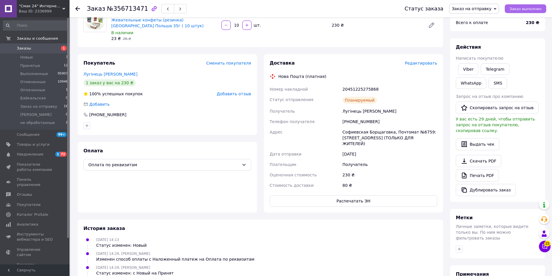
click at [516, 9] on span "Заказ выполнен" at bounding box center [526, 9] width 32 height 4
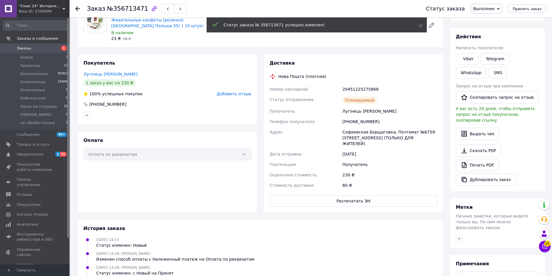
click at [59, 48] on span "1" at bounding box center [62, 48] width 16 height 5
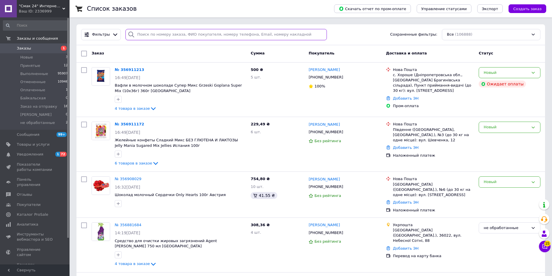
click at [156, 34] on input "search" at bounding box center [227, 34] width 202 height 11
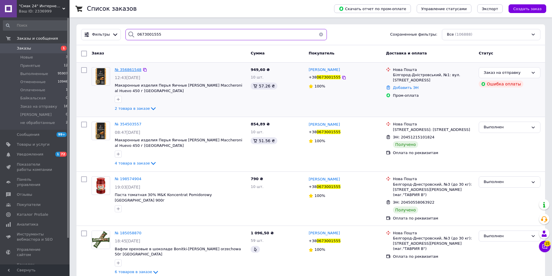
type input "0673001555"
click at [132, 70] on span "№ 356861548" at bounding box center [128, 70] width 27 height 4
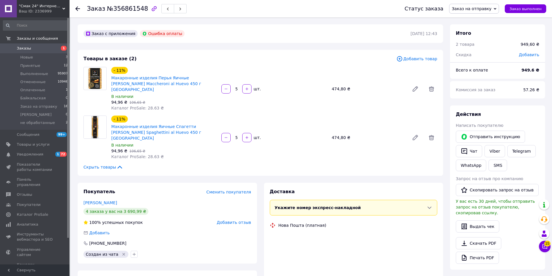
scroll to position [58, 0]
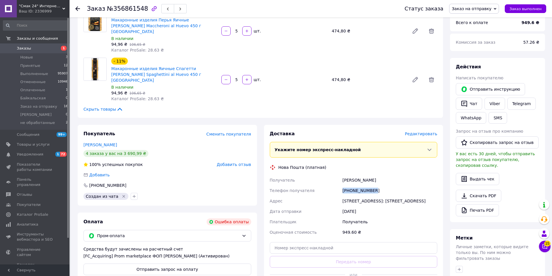
drag, startPoint x: 370, startPoint y: 180, endPoint x: 335, endPoint y: 180, distance: 35.1
click at [335, 180] on div "Получатель Ефанова Алла Телефон получателя +380673001555 Адрес Белгород-Днестро…" at bounding box center [354, 206] width 170 height 63
copy div "Телефон получателя +380673001555"
click at [312, 94] on div "Товары в заказе (2) Добавить товар - 11% Макаронные изделия Перья Яичные Gallo …" at bounding box center [261, 55] width 366 height 126
drag, startPoint x: 352, startPoint y: 172, endPoint x: 260, endPoint y: 59, distance: 145.8
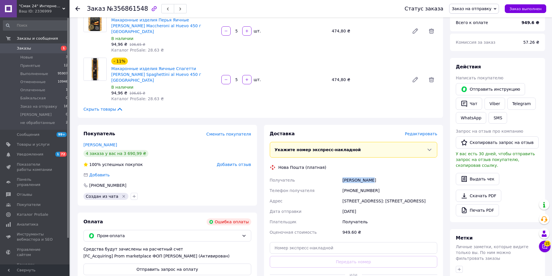
click at [387, 175] on div "Получатель Ефанова Алла Телефон получателя +380673001555 Адрес Белгород-Днестро…" at bounding box center [354, 206] width 170 height 63
copy div "Получатель Ефанова Алла"
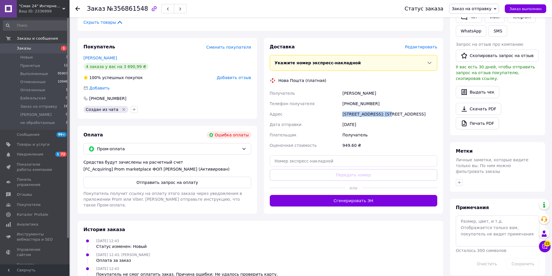
drag, startPoint x: 340, startPoint y: 104, endPoint x: 387, endPoint y: 102, distance: 47.6
click at [387, 102] on div "Получатель Ефанова Алла Телефон получателя +380673001555 Адрес Белгород-Днестро…" at bounding box center [354, 119] width 170 height 63
copy div "Адрес Белгород-Днестровский"
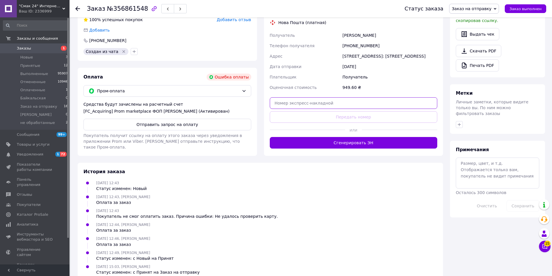
click at [326, 99] on input "text" at bounding box center [354, 103] width 168 height 12
paste input "20451225277345"
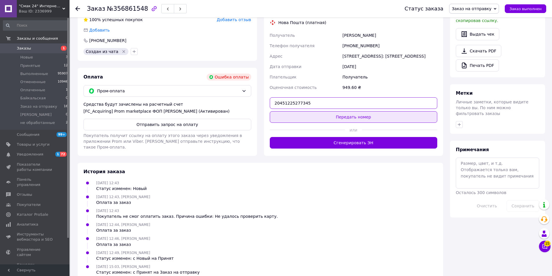
type input "20451225277345"
click at [327, 111] on button "Передать номер" at bounding box center [354, 117] width 168 height 12
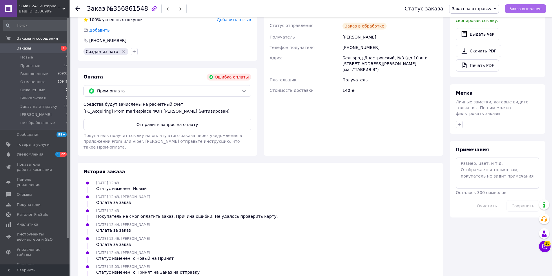
click at [523, 11] on span "Заказ выполнен" at bounding box center [526, 9] width 32 height 4
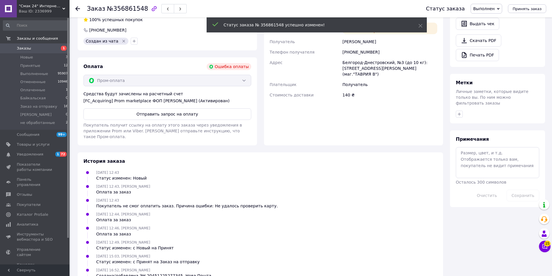
click at [39, 49] on span "Заказы" at bounding box center [35, 48] width 37 height 5
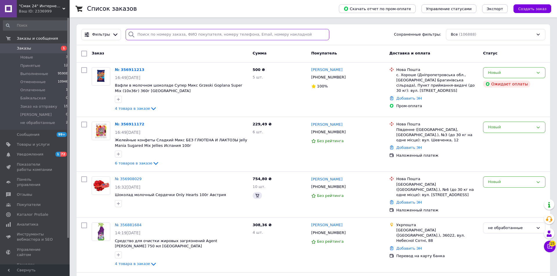
click at [157, 36] on input "search" at bounding box center [227, 34] width 203 height 11
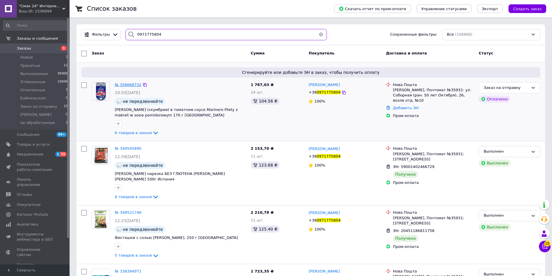
type input "0971775804"
click at [134, 86] on span "№ 356668732" at bounding box center [128, 85] width 27 height 4
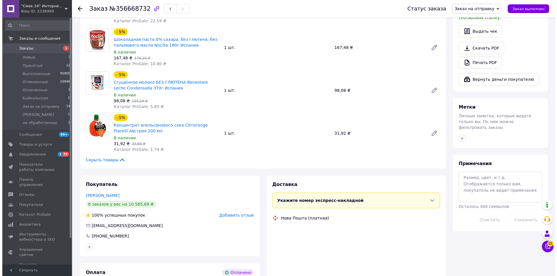
scroll to position [232, 0]
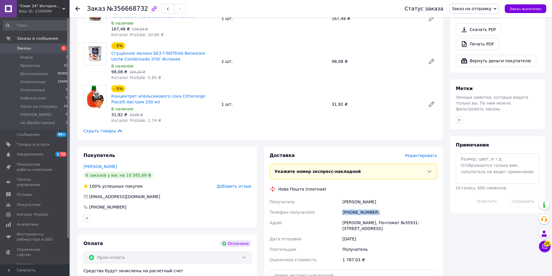
drag, startPoint x: 357, startPoint y: 194, endPoint x: 341, endPoint y: 195, distance: 15.7
click at [341, 197] on div "Получатель Бандурка Владимир Телефон получателя +380971775804 Адрес Кропивницки…" at bounding box center [354, 231] width 170 height 68
click at [420, 153] on span "Редактировать" at bounding box center [421, 155] width 32 height 5
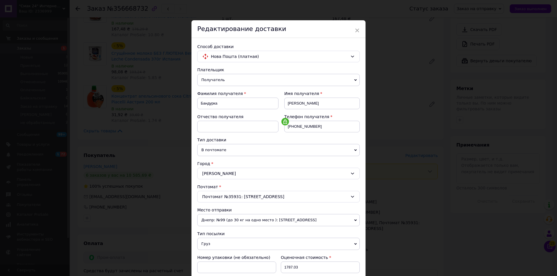
scroll to position [174, 0]
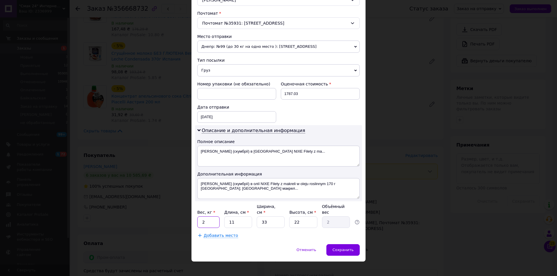
drag, startPoint x: 209, startPoint y: 219, endPoint x: 198, endPoint y: 222, distance: 11.9
click at [198, 222] on input "2" at bounding box center [208, 223] width 22 height 12
type input "5"
type input "1"
type input "0.18"
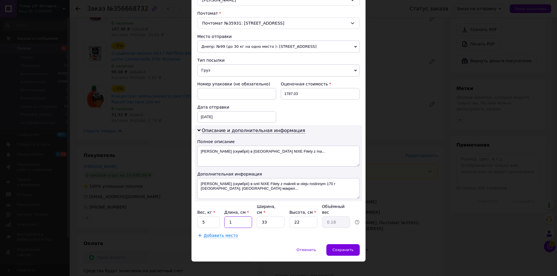
type input "1"
type input "0.1"
type input "1"
type input "11"
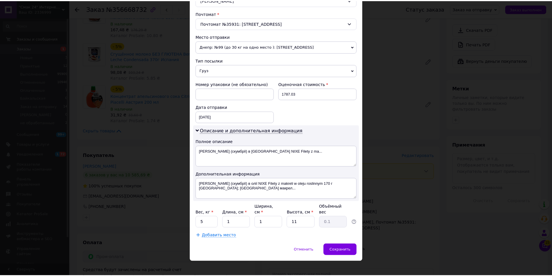
scroll to position [17, 0]
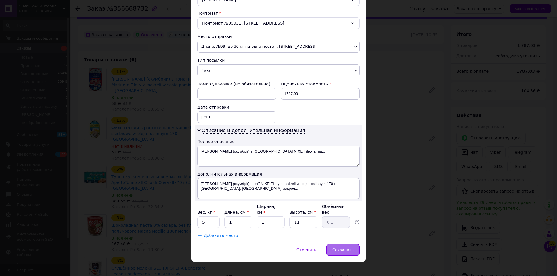
click at [354, 244] on div "Сохранить" at bounding box center [342, 250] width 33 height 12
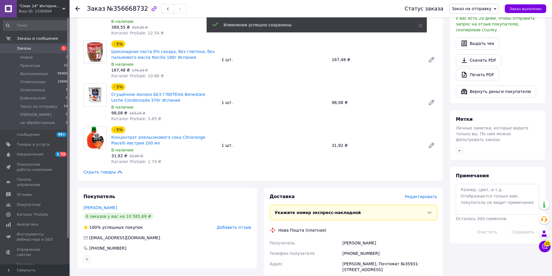
scroll to position [336, 0]
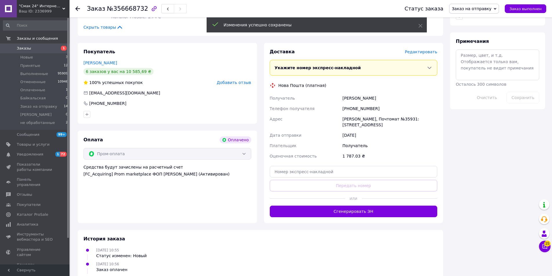
click at [355, 206] on button "Сгенерировать ЭН" at bounding box center [354, 212] width 168 height 12
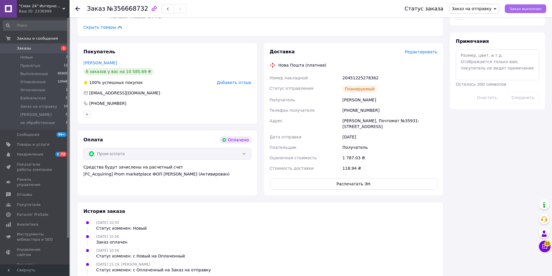
click at [525, 9] on span "Заказ выполнен" at bounding box center [526, 9] width 32 height 4
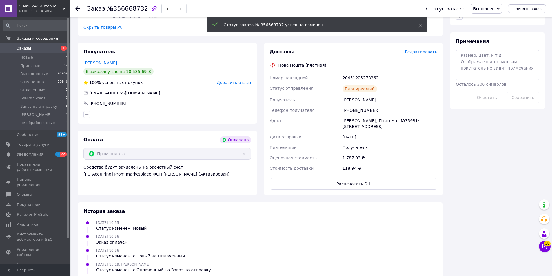
click at [59, 51] on span "1" at bounding box center [62, 48] width 16 height 5
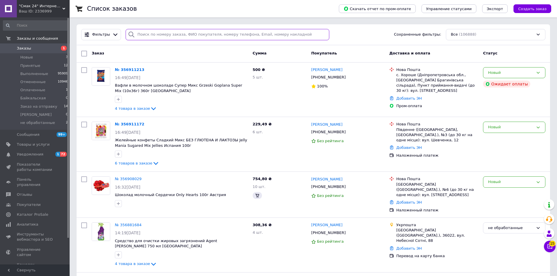
click at [168, 37] on input "search" at bounding box center [227, 34] width 203 height 11
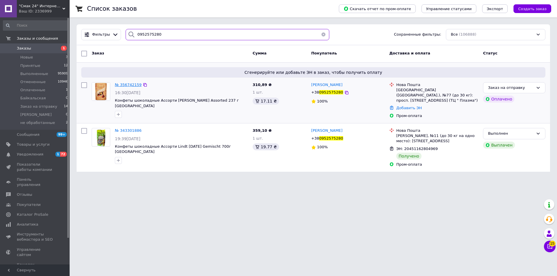
type input "0952575280"
click at [123, 84] on span "№ 356742159" at bounding box center [128, 85] width 27 height 4
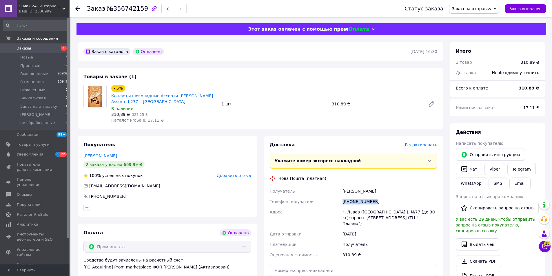
drag, startPoint x: 348, startPoint y: 202, endPoint x: 330, endPoint y: 203, distance: 17.4
click at [330, 203] on div "Получатель Смирнова Алла Телефон получателя +380952575280 Адрес г. Львов (Львов…" at bounding box center [354, 223] width 170 height 74
click at [295, 70] on div "Товары в заказе (1) - 5% Конфеты шоколадные Ассорти Lindt Lindor Assorted 237 г…" at bounding box center [261, 98] width 366 height 61
drag, startPoint x: 344, startPoint y: 188, endPoint x: 389, endPoint y: 189, distance: 44.3
click at [389, 189] on div "Смирнова Алла" at bounding box center [389, 191] width 97 height 10
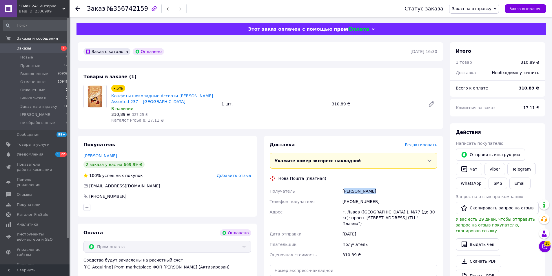
click at [345, 195] on div "Смирнова Алла" at bounding box center [389, 191] width 97 height 10
click at [338, 194] on div "Получатель" at bounding box center [305, 191] width 73 height 10
drag, startPoint x: 338, startPoint y: 192, endPoint x: 349, endPoint y: 123, distance: 69.3
click at [383, 191] on div "Получатель Смирнова Алла Телефон получателя +380952575280 Адрес г. Львов (Львов…" at bounding box center [354, 223] width 170 height 74
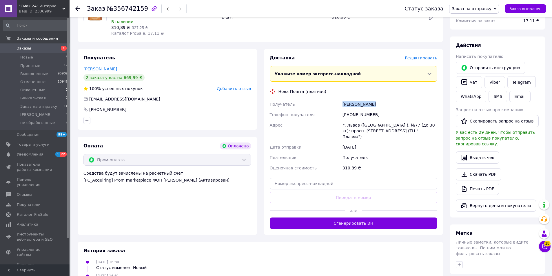
scroll to position [145, 0]
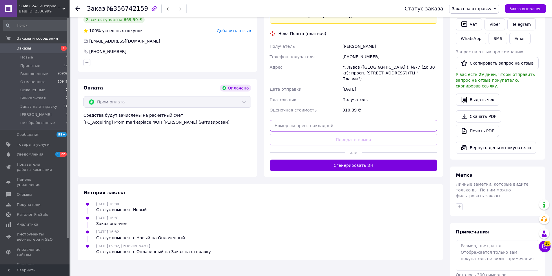
click at [335, 123] on input "text" at bounding box center [354, 126] width 168 height 12
paste input "20451225279713"
type input "20451225279713"
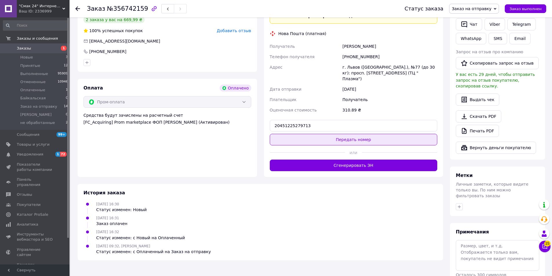
drag, startPoint x: 335, startPoint y: 133, endPoint x: 339, endPoint y: 132, distance: 4.2
click at [336, 134] on button "Передать номер" at bounding box center [354, 140] width 168 height 12
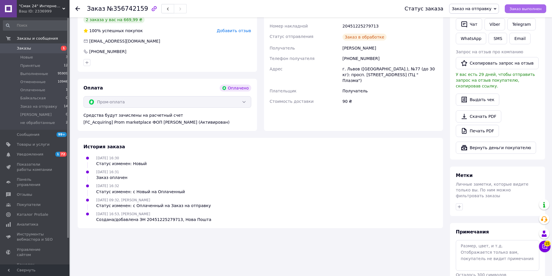
click at [538, 11] on span "Заказ выполнен" at bounding box center [526, 9] width 32 height 4
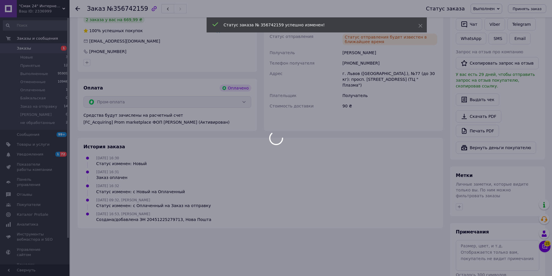
scroll to position [58, 0]
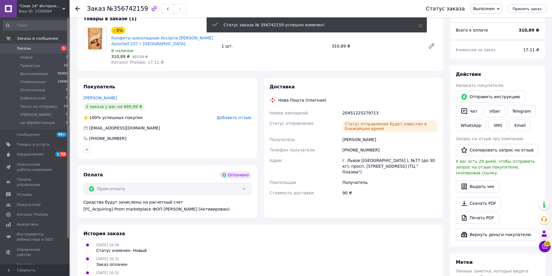
click at [53, 50] on span "Заказы" at bounding box center [35, 48] width 37 height 5
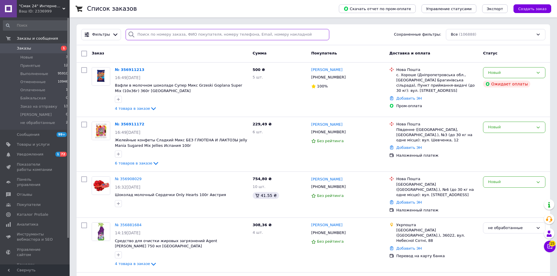
click at [193, 33] on input "search" at bounding box center [227, 34] width 203 height 11
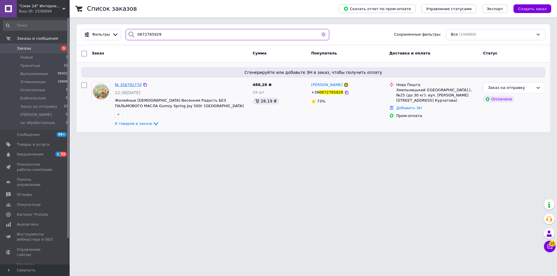
type input "0672765929"
click at [126, 83] on span "№ 356792770" at bounding box center [128, 85] width 27 height 4
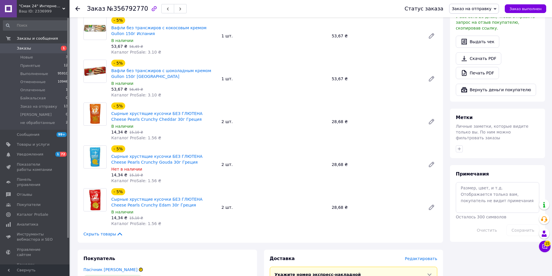
scroll to position [290, 0]
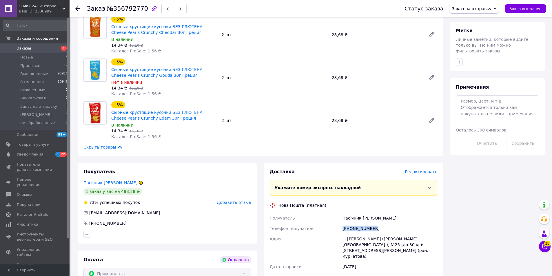
drag, startPoint x: 375, startPoint y: 217, endPoint x: 342, endPoint y: 216, distance: 32.8
click at [342, 223] on div "[PHONE_NUMBER]" at bounding box center [389, 228] width 97 height 10
click at [287, 74] on div "2 шт." at bounding box center [274, 78] width 110 height 8
drag, startPoint x: 339, startPoint y: 208, endPoint x: 265, endPoint y: 72, distance: 154.3
click at [378, 213] on div "Получатель Пасічник Катя Телефон получателя +380672765929 Адрес г. Хмельницкий …" at bounding box center [354, 253] width 170 height 80
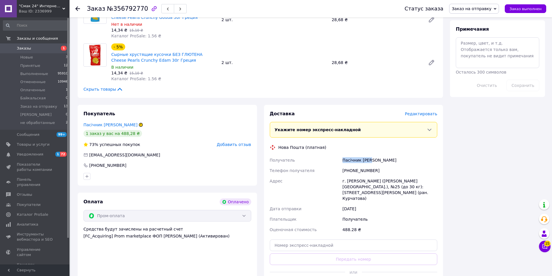
scroll to position [377, 0]
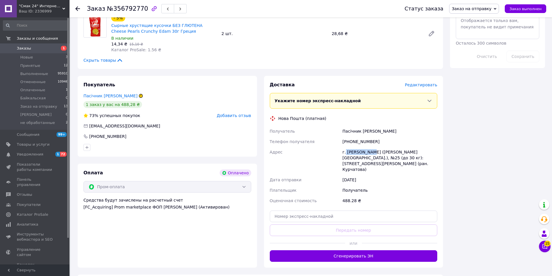
drag, startPoint x: 346, startPoint y: 141, endPoint x: 370, endPoint y: 140, distance: 24.9
click at [370, 147] on div "г. [PERSON_NAME] ([PERSON_NAME][GEOGRAPHIC_DATA].), №25 (до 30 кг): [STREET_ADD…" at bounding box center [389, 161] width 97 height 28
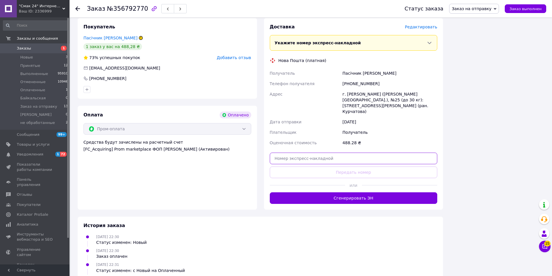
click at [339, 153] on input "text" at bounding box center [354, 159] width 168 height 12
paste input "20451225281256"
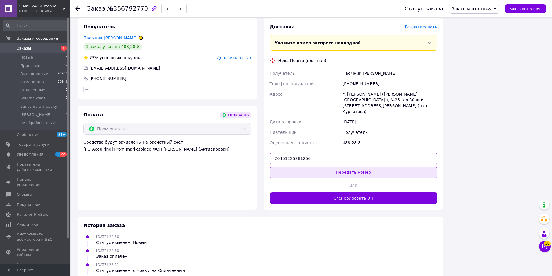
type input "20451225281256"
click at [342, 167] on button "Передать номер" at bounding box center [354, 173] width 168 height 12
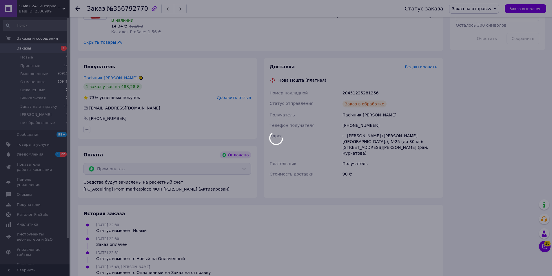
scroll to position [409, 0]
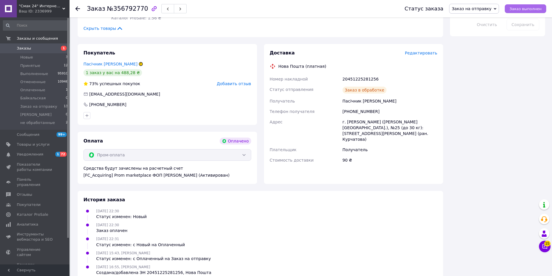
click at [523, 11] on button "Заказ выполнен" at bounding box center [525, 8] width 41 height 9
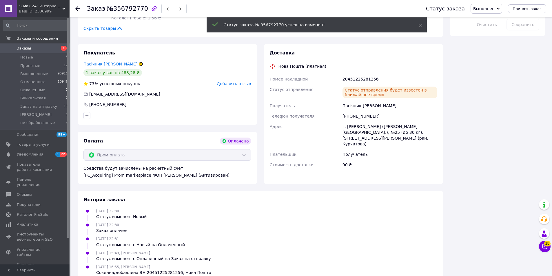
click at [50, 48] on span "Заказы" at bounding box center [35, 48] width 37 height 5
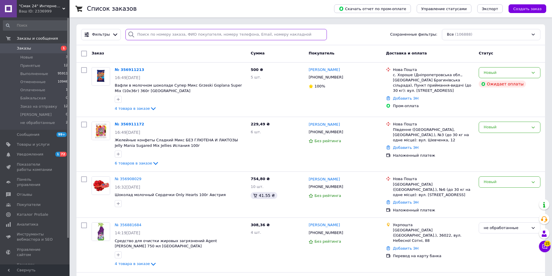
click at [142, 34] on input "search" at bounding box center [227, 34] width 202 height 11
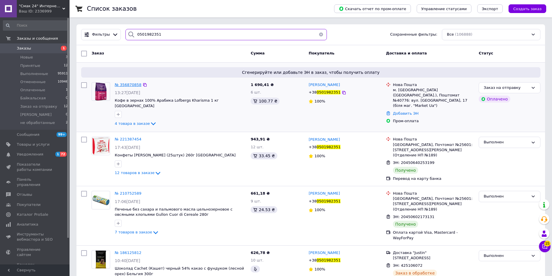
type input "0501982351"
click at [129, 83] on span "№ 356870858" at bounding box center [128, 85] width 27 height 4
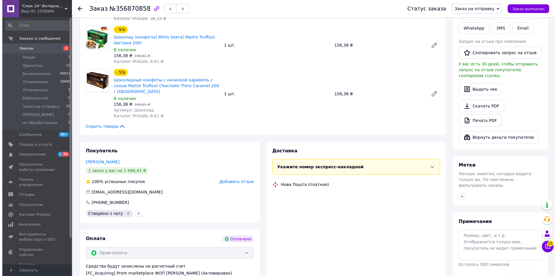
scroll to position [160, 0]
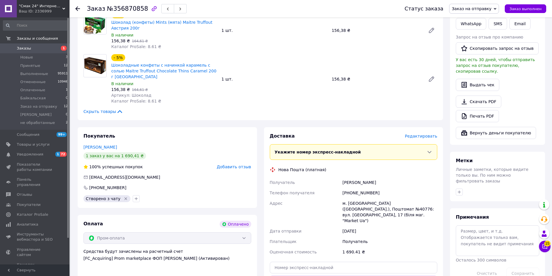
click at [416, 134] on span "Редактировать" at bounding box center [421, 136] width 32 height 5
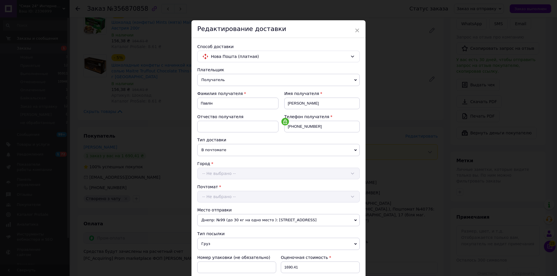
scroll to position [174, 0]
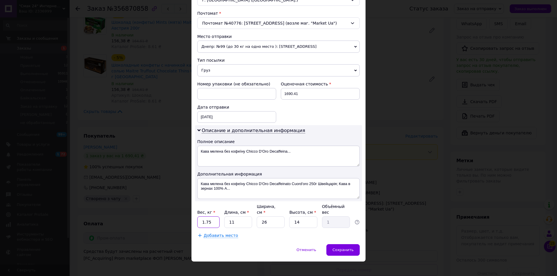
click at [203, 217] on input "1.75" at bounding box center [208, 223] width 22 height 12
click at [206, 217] on input "2.75" at bounding box center [208, 223] width 22 height 12
type input "2.74"
type input "1"
type input "0.1"
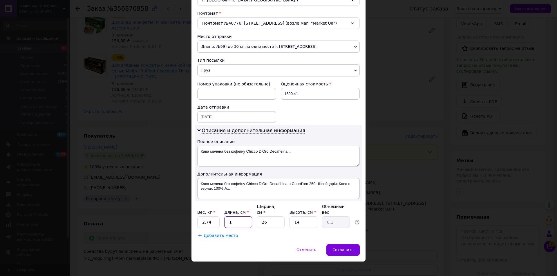
type input "1"
type input "11"
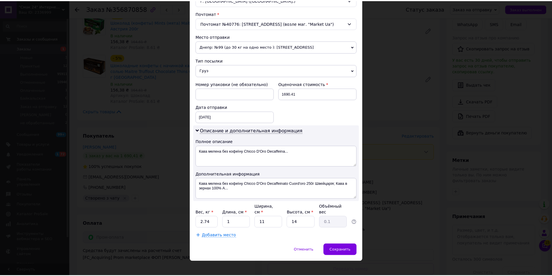
scroll to position [149, 0]
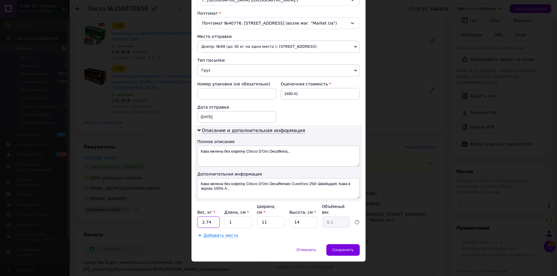
click at [207, 218] on input "2.74" at bounding box center [208, 223] width 22 height 12
type input "2.4"
click at [346, 244] on div "Сохранить" at bounding box center [342, 250] width 33 height 12
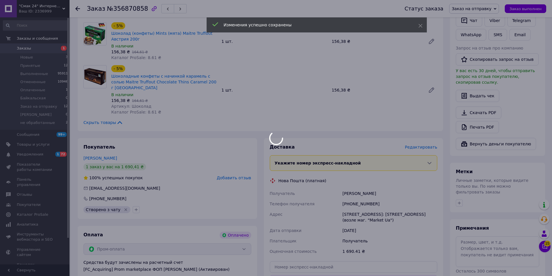
scroll to position [236, 0]
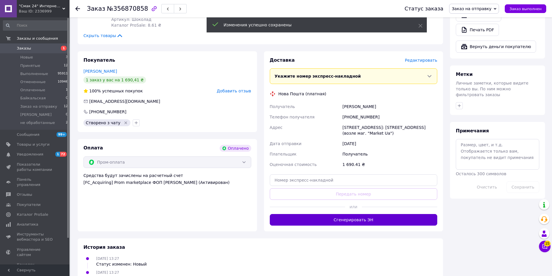
click at [357, 217] on button "Сгенерировать ЭН" at bounding box center [354, 220] width 168 height 12
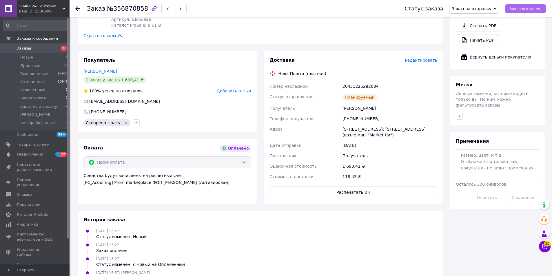
click at [523, 9] on span "Заказ выполнен" at bounding box center [526, 9] width 32 height 4
click at [25, 52] on link "Заказы 1" at bounding box center [35, 48] width 71 height 10
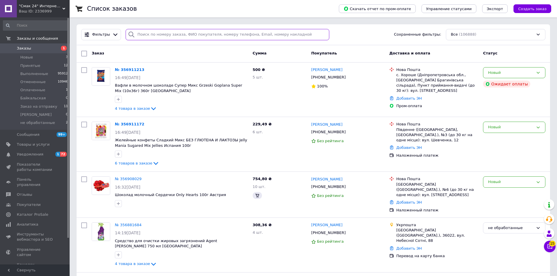
click at [171, 34] on input "search" at bounding box center [227, 34] width 203 height 11
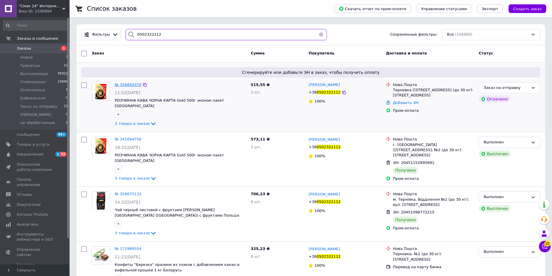
type input "0502322112"
click at [130, 85] on span "№ 356850370" at bounding box center [128, 85] width 27 height 4
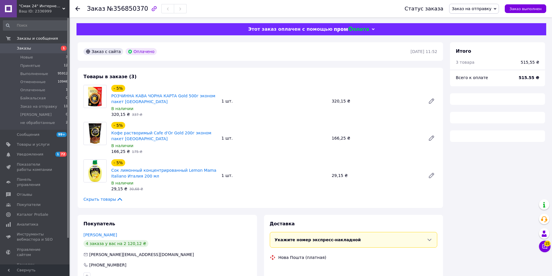
scroll to position [116, 0]
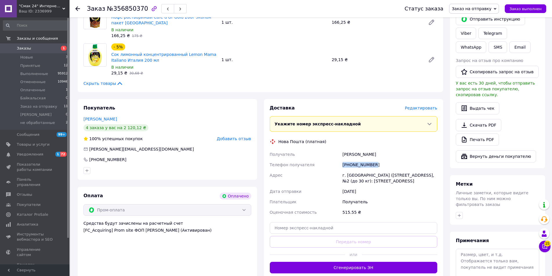
drag, startPoint x: 372, startPoint y: 164, endPoint x: 340, endPoint y: 163, distance: 31.9
click at [340, 163] on div "Получатель Компанец Татьяна Телефон получателя +380502322112 Адрес г. Терновка …" at bounding box center [354, 183] width 170 height 68
click at [287, 58] on div "1 шт." at bounding box center [274, 60] width 110 height 8
drag, startPoint x: 341, startPoint y: 151, endPoint x: 383, endPoint y: 153, distance: 41.2
click at [383, 153] on div "Получатель Компанец Татьяна Телефон получателя +380502322112 Адрес г. Терновка …" at bounding box center [354, 183] width 170 height 68
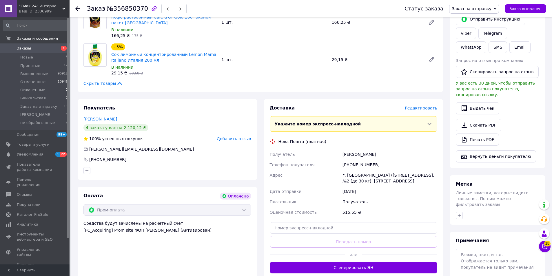
scroll to position [203, 0]
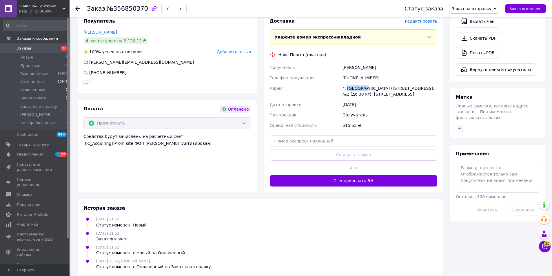
drag, startPoint x: 347, startPoint y: 88, endPoint x: 363, endPoint y: 88, distance: 16.2
click at [363, 88] on div "г. [GEOGRAPHIC_DATA] ([STREET_ADDRESS], №2 (до 30 кг): [STREET_ADDRESS]" at bounding box center [389, 91] width 97 height 16
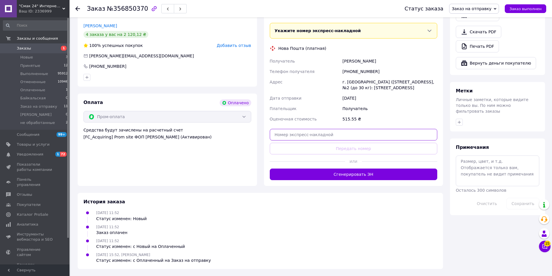
click at [333, 137] on input "text" at bounding box center [354, 135] width 168 height 12
paste input "20451225283212"
type input "20451225283212"
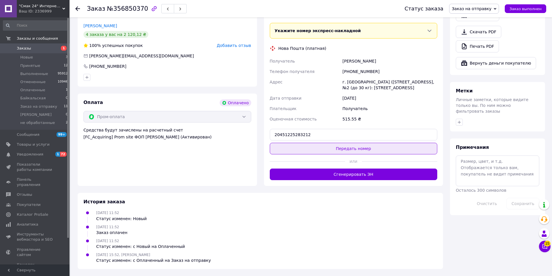
click at [336, 148] on button "Передать номер" at bounding box center [354, 149] width 168 height 12
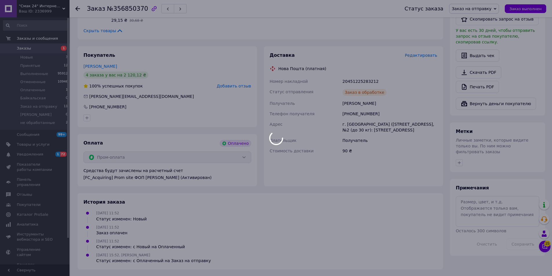
scroll to position [183, 0]
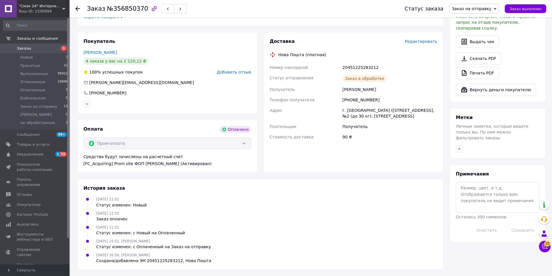
click at [531, 10] on span "Заказ выполнен" at bounding box center [526, 9] width 32 height 4
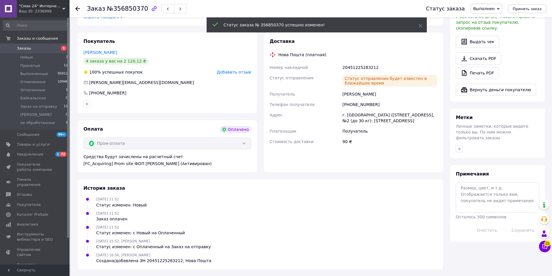
click at [25, 51] on span "Заказы" at bounding box center [24, 48] width 14 height 5
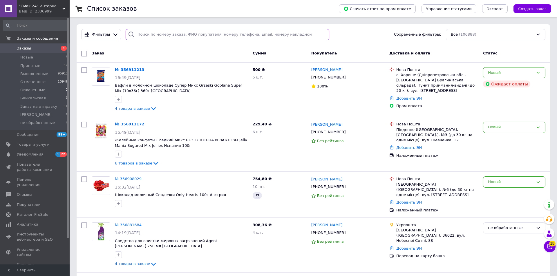
click at [141, 36] on input "search" at bounding box center [227, 34] width 203 height 11
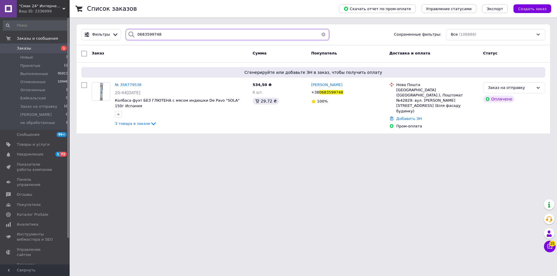
drag, startPoint x: 161, startPoint y: 37, endPoint x: 128, endPoint y: 42, distance: 32.5
click at [130, 41] on div "Фильтры 0683599748 Сохраненные фильтры: Все (106888)" at bounding box center [313, 34] width 473 height 21
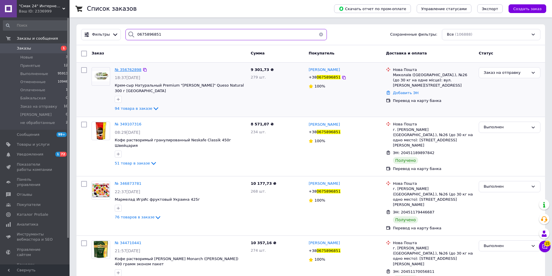
type input "0675896851"
click at [125, 70] on span "№ 356762898" at bounding box center [128, 70] width 27 height 4
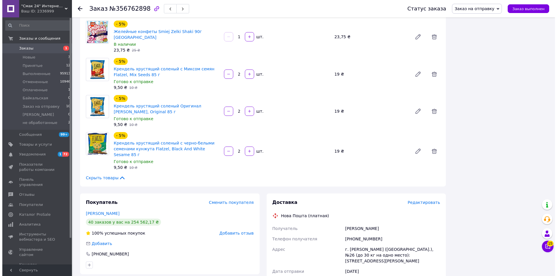
scroll to position [3391, 0]
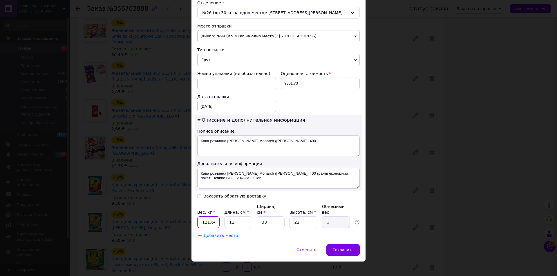
scroll to position [0, 0]
drag, startPoint x: 212, startPoint y: 219, endPoint x: 200, endPoint y: 221, distance: 12.2
click at [200, 221] on input "121.647" at bounding box center [208, 223] width 22 height 12
click at [200, 220] on input "121.647" at bounding box center [208, 223] width 22 height 12
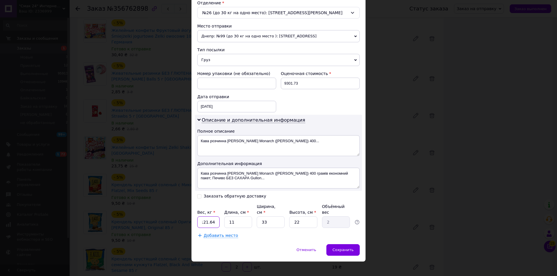
drag, startPoint x: 200, startPoint y: 220, endPoint x: 234, endPoint y: 218, distance: 34.8
click at [234, 218] on div "Вес, кг * 121.647 Длина, см * 11 Ширина, см * 33 Высота, см * 22 Объёмный вес 2" at bounding box center [278, 216] width 162 height 24
type input "18.5"
type input "1"
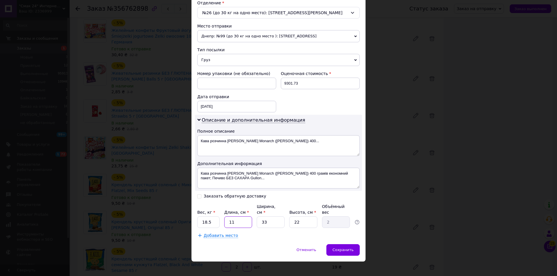
type input "0.18"
type input "1"
type input "0.1"
type input "1"
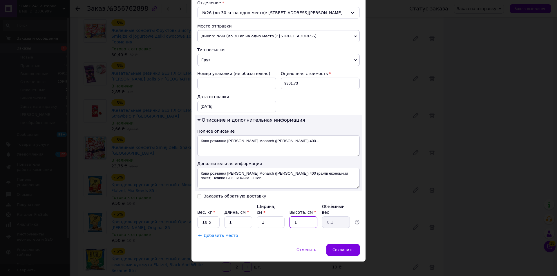
type input "1"
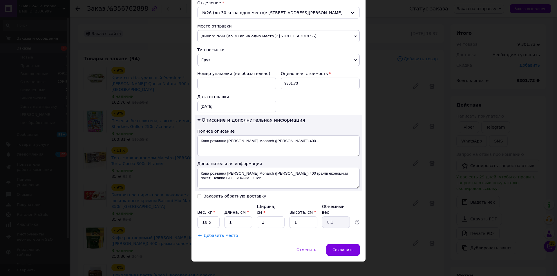
click at [219, 233] on span "Добавить место" at bounding box center [220, 235] width 34 height 5
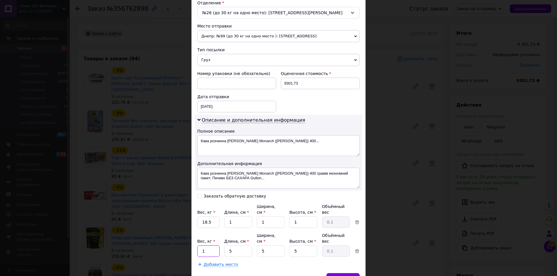
click at [202, 228] on input "1" at bounding box center [208, 223] width 22 height 12
type input "15.8"
type input "1"
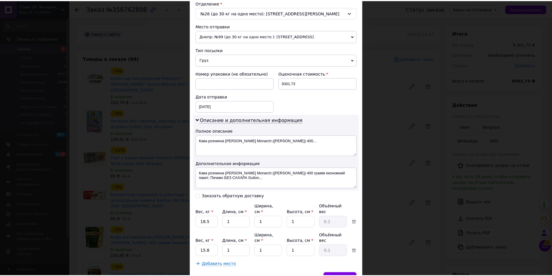
scroll to position [207, 0]
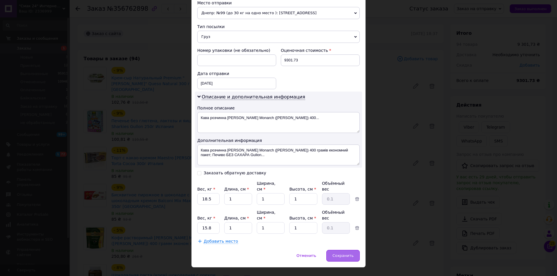
click at [352, 254] on span "Сохранить" at bounding box center [342, 256] width 21 height 4
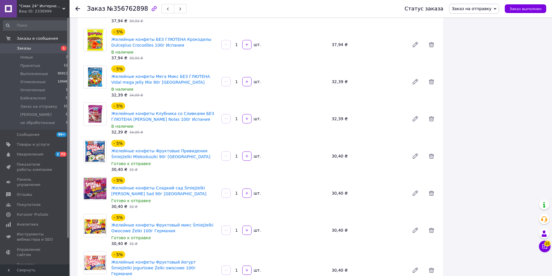
scroll to position [3449, 0]
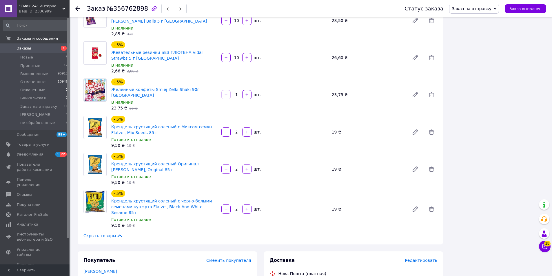
click at [535, 12] on button "Заказ выполнен" at bounding box center [525, 8] width 41 height 9
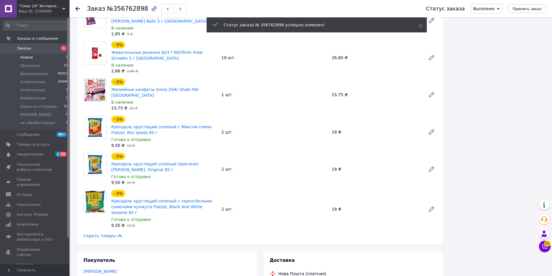
scroll to position [28, 0]
click at [37, 52] on link "Заказы 1" at bounding box center [35, 48] width 71 height 10
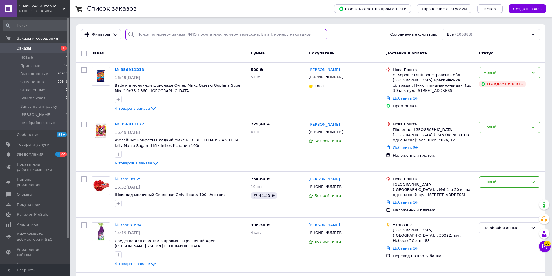
click at [160, 34] on input "search" at bounding box center [227, 34] width 202 height 11
click at [154, 36] on input "search" at bounding box center [227, 34] width 202 height 11
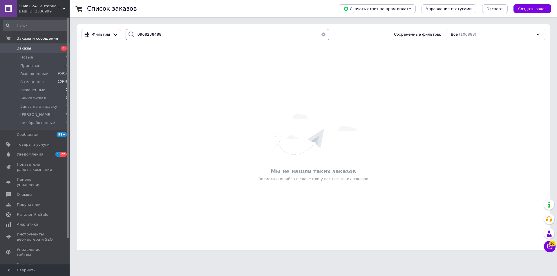
drag, startPoint x: 157, startPoint y: 38, endPoint x: 129, endPoint y: 40, distance: 28.2
click at [130, 40] on div "Фильтры 0968238488 Сохраненные фильтры: Все (106888)" at bounding box center [313, 34] width 473 height 21
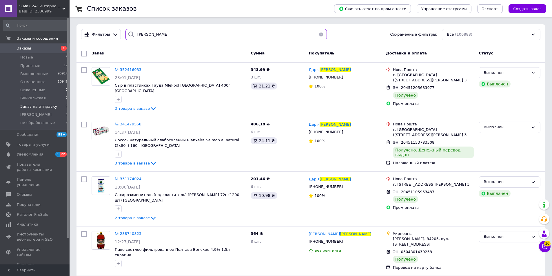
type input "кохан"
click at [55, 106] on li "Заказ на отправку 9" at bounding box center [35, 107] width 71 height 8
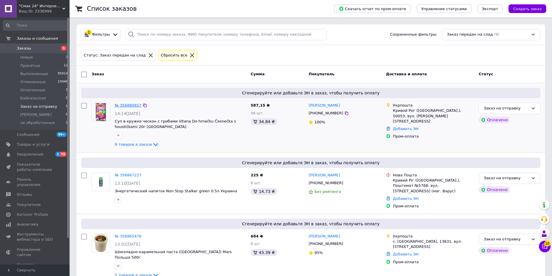
click at [128, 106] on link "№ 356880657" at bounding box center [128, 105] width 27 height 4
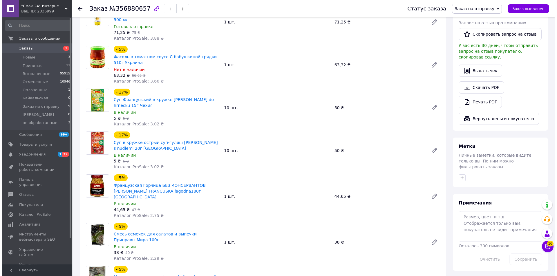
scroll to position [406, 0]
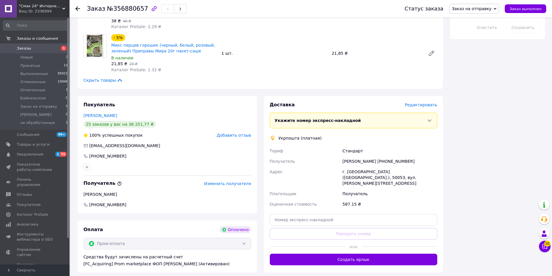
click at [424, 103] on span "Редактировать" at bounding box center [421, 105] width 32 height 5
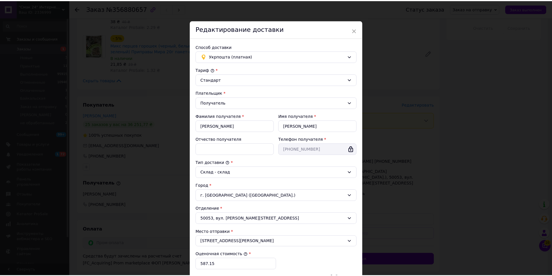
scroll to position [86, 0]
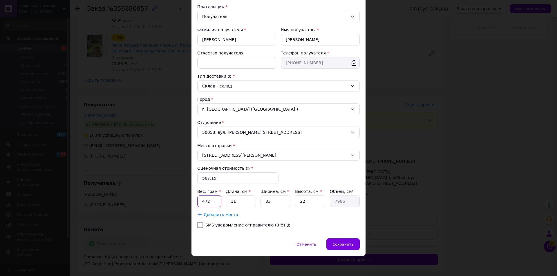
drag, startPoint x: 211, startPoint y: 204, endPoint x: 199, endPoint y: 203, distance: 12.0
click at [199, 203] on input "472" at bounding box center [209, 202] width 24 height 12
type input "3600"
type input "3"
type input "2178"
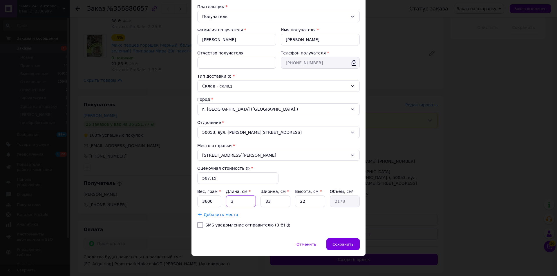
type input "38"
type input "27588"
type input "38"
type input "2"
type input "1672"
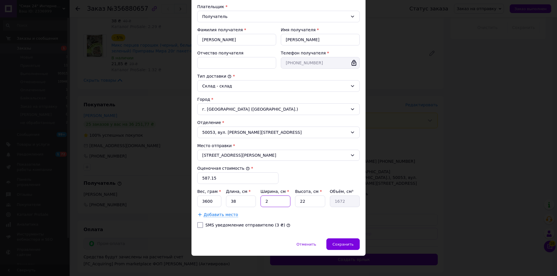
type input "23"
type input "19228"
type input "23"
type input "1"
type input "874"
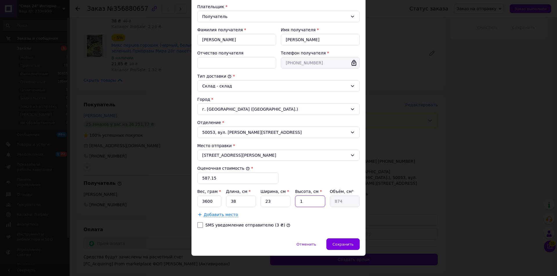
type input "11"
type input "9614"
type input "11"
click at [346, 248] on div "Сохранить" at bounding box center [342, 245] width 33 height 12
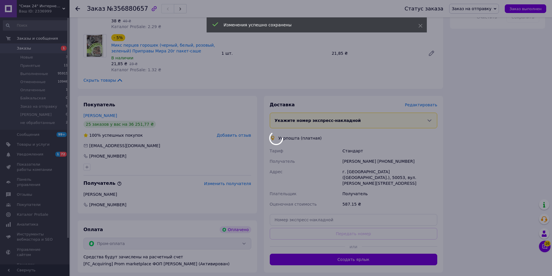
scroll to position [464, 0]
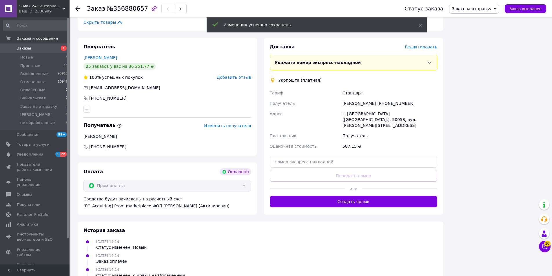
click at [351, 196] on button "Создать ярлык" at bounding box center [354, 202] width 168 height 12
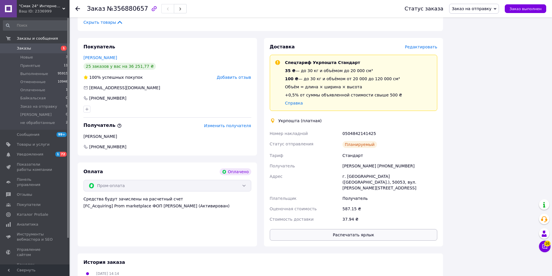
click at [351, 229] on button "Распечатать ярлык" at bounding box center [354, 235] width 168 height 12
click at [513, 10] on button "Заказ выполнен" at bounding box center [525, 8] width 41 height 9
click at [64, 51] on span "1" at bounding box center [62, 48] width 16 height 5
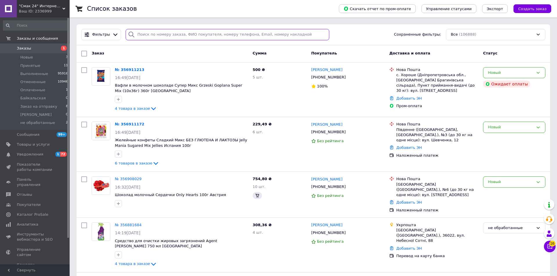
click at [179, 34] on input "search" at bounding box center [227, 34] width 203 height 11
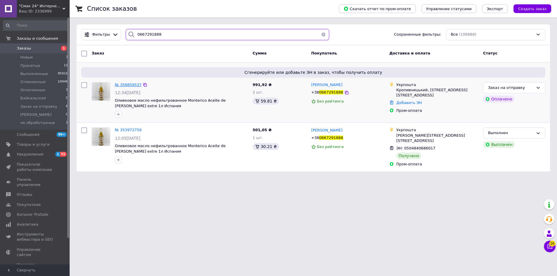
type input "0667291888"
click at [131, 84] on span "№ 356859537" at bounding box center [128, 85] width 27 height 4
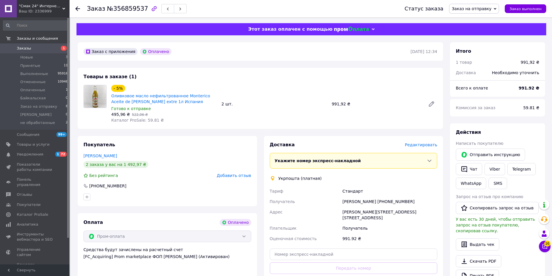
click at [425, 147] on span "Редактировать" at bounding box center [421, 145] width 32 height 5
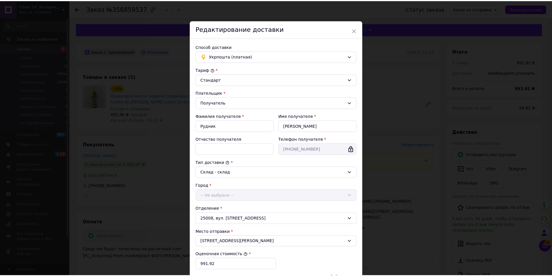
scroll to position [86, 0]
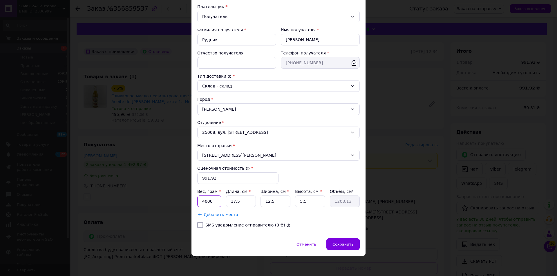
drag, startPoint x: 213, startPoint y: 205, endPoint x: 198, endPoint y: 205, distance: 15.1
click at [198, 206] on input "4000" at bounding box center [209, 202] width 24 height 12
type input "3150"
type input "3"
type input "206.25"
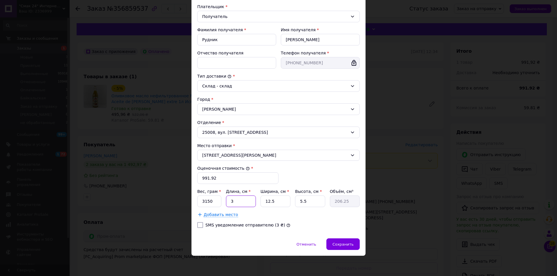
type input "30"
type input "2062.5"
type input "30"
type input "1"
type input "165"
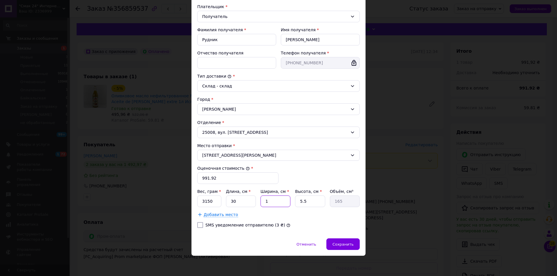
type input "18"
type input "2970"
type input "18"
type input "1"
type input "540"
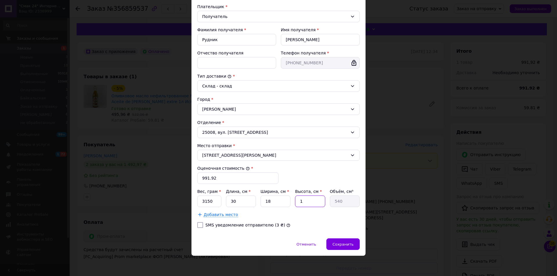
type input "10"
type input "5400"
type input "10"
click at [343, 244] on span "Сохранить" at bounding box center [342, 244] width 21 height 4
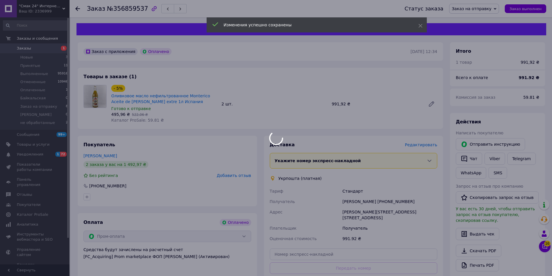
scroll to position [58, 0]
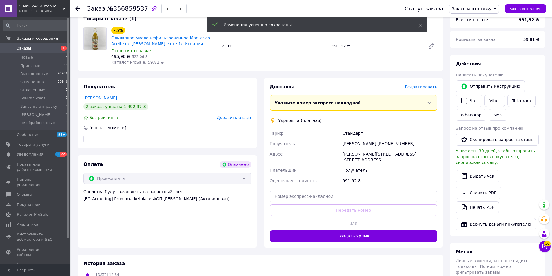
click at [354, 234] on button "Создать ярлык" at bounding box center [354, 236] width 168 height 12
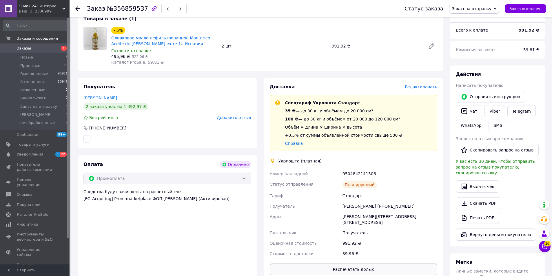
click at [394, 264] on button "Распечатать ярлык" at bounding box center [354, 270] width 168 height 12
click at [515, 10] on span "Заказ выполнен" at bounding box center [526, 9] width 32 height 4
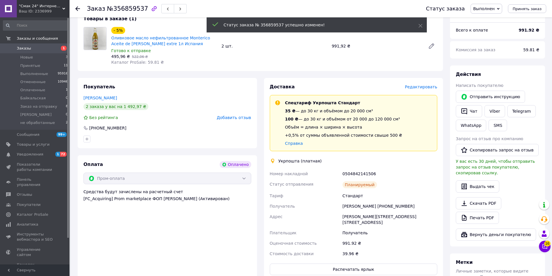
click at [42, 48] on span "Заказы" at bounding box center [35, 48] width 37 height 5
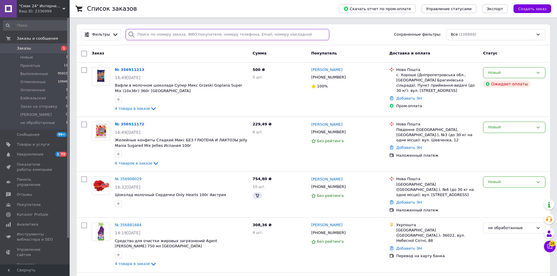
click at [166, 37] on input "search" at bounding box center [227, 34] width 203 height 11
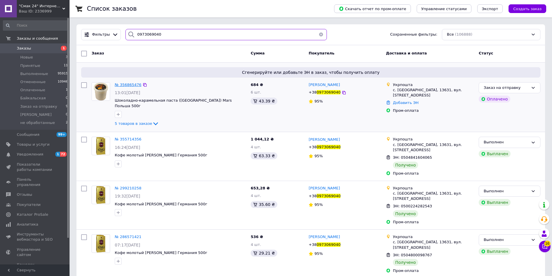
type input "0973069040"
click at [131, 84] on span "№ 356865476" at bounding box center [128, 85] width 27 height 4
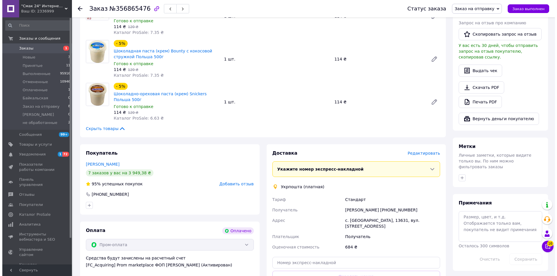
scroll to position [203, 0]
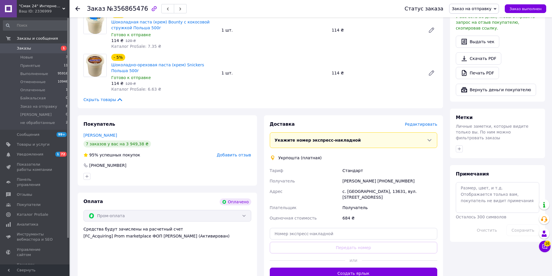
click at [423, 125] on span "Редактировать" at bounding box center [421, 124] width 32 height 5
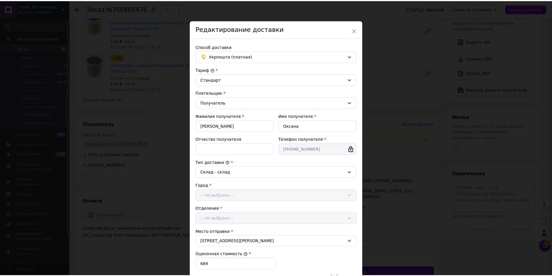
scroll to position [86, 0]
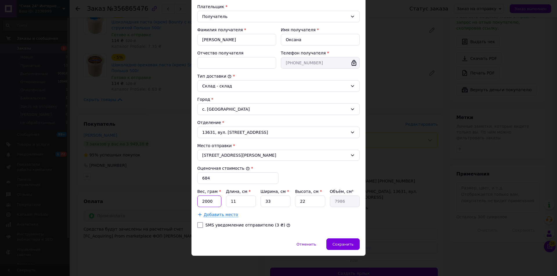
drag, startPoint x: 210, startPoint y: 201, endPoint x: 199, endPoint y: 203, distance: 10.8
click at [199, 203] on input "2000" at bounding box center [209, 202] width 24 height 12
type input "3480"
type input "3"
type input "2178"
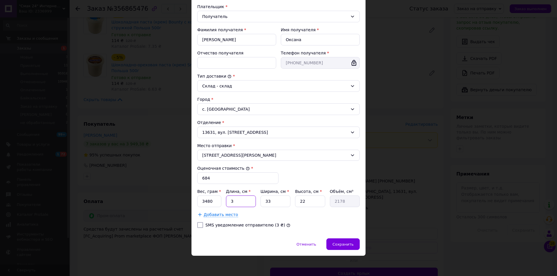
type input "37"
type input "26862"
type input "37"
type input "2"
type input "1628"
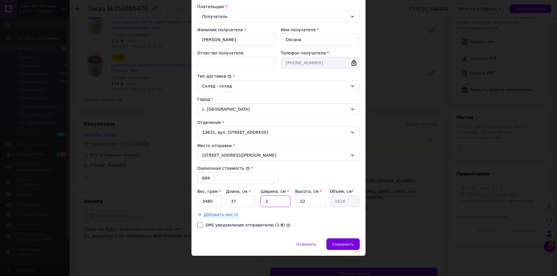
type input "25"
type input "20350"
type input "25"
type input "1"
type input "925"
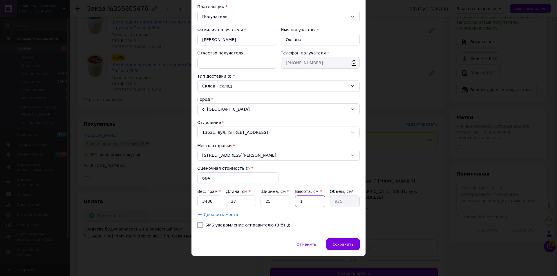
type input "10"
type input "9250"
type input "10"
click at [342, 247] on div "Сохранить" at bounding box center [342, 245] width 33 height 12
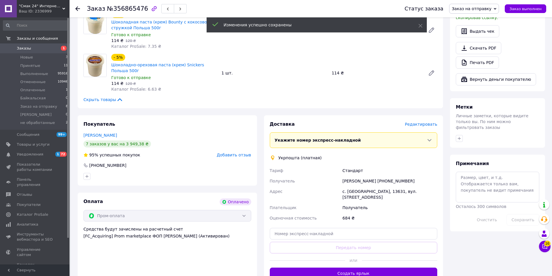
scroll to position [261, 0]
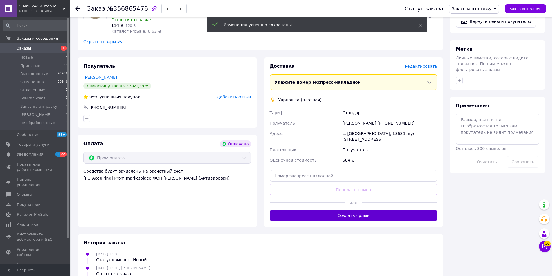
click at [342, 212] on button "Создать ярлык" at bounding box center [354, 216] width 168 height 12
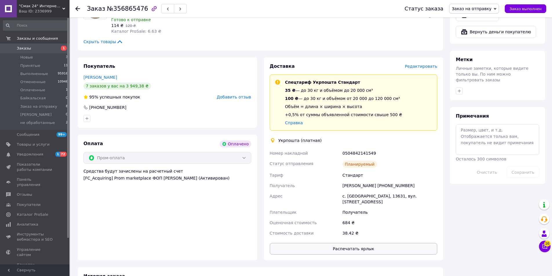
click at [373, 245] on button "Распечатать ярлык" at bounding box center [354, 249] width 168 height 12
click at [520, 4] on div "Статус заказа Заказ на отправку Принят Выполнен Отменен Оплаченный Байкальская …" at bounding box center [473, 9] width 148 height 10
click at [520, 7] on span "Заказ выполнен" at bounding box center [526, 9] width 32 height 4
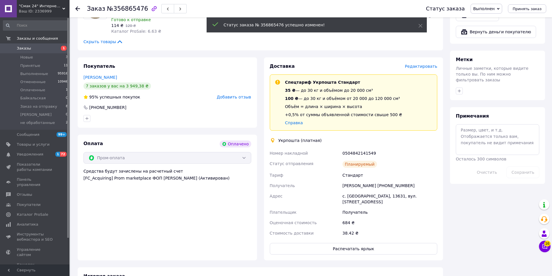
click at [60, 48] on span "1" at bounding box center [62, 48] width 16 height 5
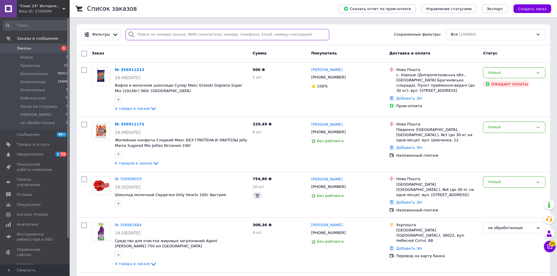
click at [168, 34] on input "search" at bounding box center [227, 34] width 203 height 11
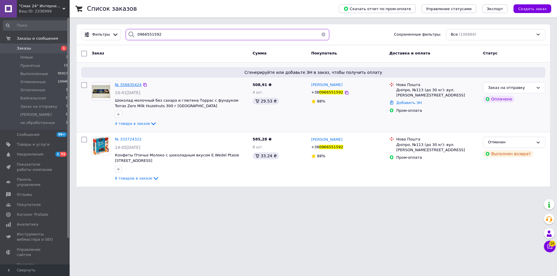
type input "0966551592"
click at [127, 86] on span "№ 356835424" at bounding box center [128, 85] width 27 height 4
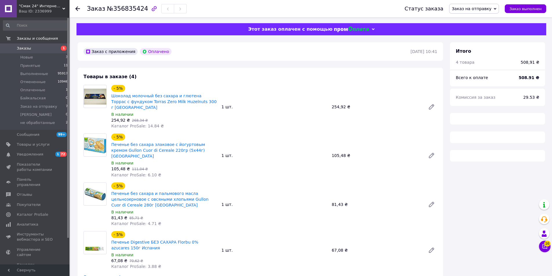
scroll to position [149, 0]
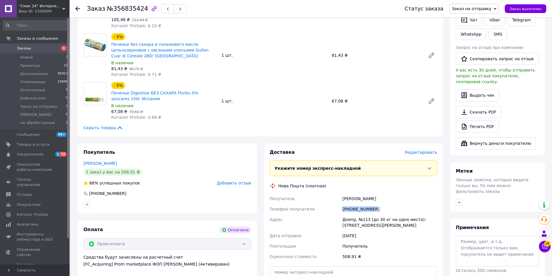
drag, startPoint x: 380, startPoint y: 196, endPoint x: 330, endPoint y: 195, distance: 49.6
click at [335, 198] on div "Получатель Ступаченко Людмила Телефон получателя +380966551592 Адрес Днепр, №11…" at bounding box center [354, 228] width 170 height 68
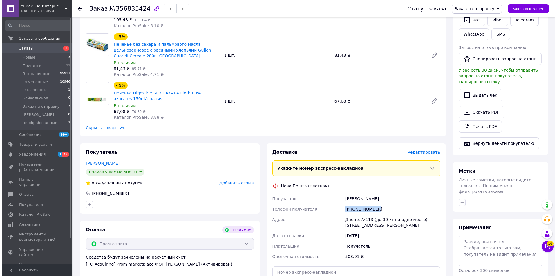
scroll to position [207, 0]
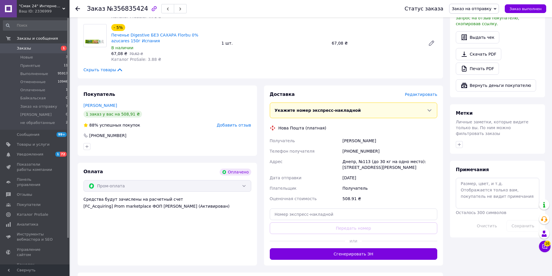
click at [424, 92] on span "Редактировать" at bounding box center [421, 94] width 32 height 5
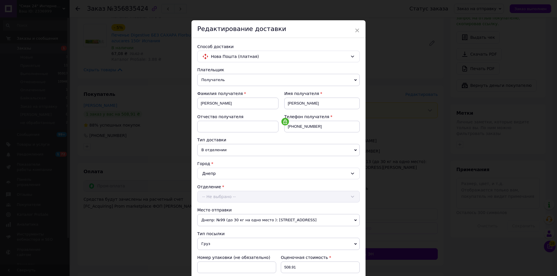
scroll to position [145, 0]
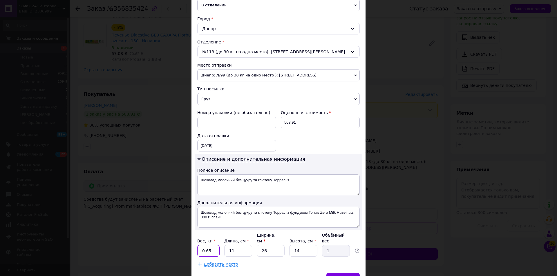
drag, startPoint x: 210, startPoint y: 248, endPoint x: 200, endPoint y: 250, distance: 10.0
click at [200, 251] on div "Плательщик Получатель Отправитель Фамилия получателя Ступаченко Имя получателя …" at bounding box center [278, 94] width 162 height 345
type input "1.2"
type input "1"
type input "0.1"
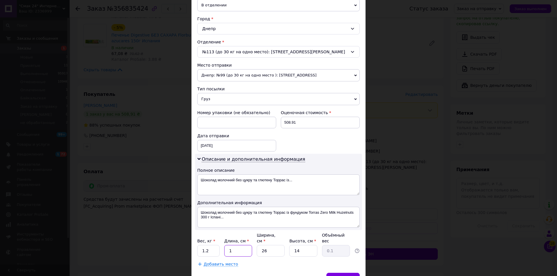
type input "1"
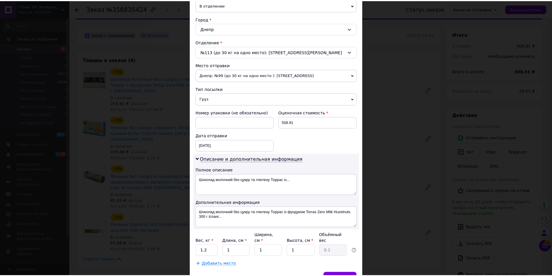
scroll to position [174, 0]
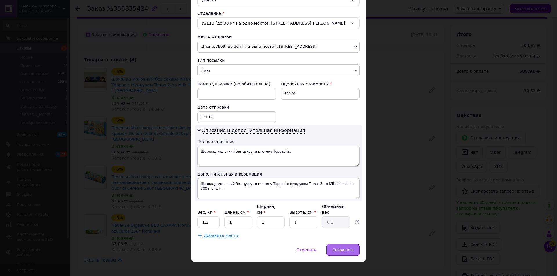
click at [347, 248] on span "Сохранить" at bounding box center [342, 250] width 21 height 4
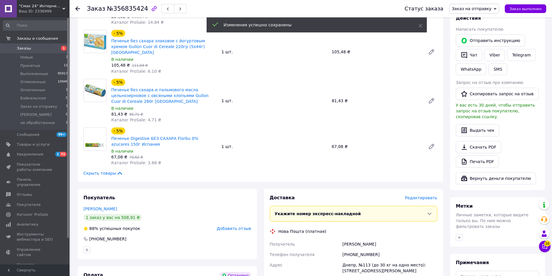
scroll to position [249, 0]
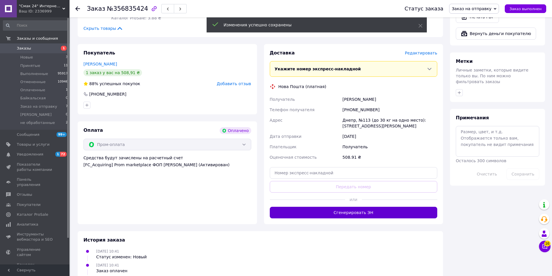
click at [358, 207] on button "Сгенерировать ЭН" at bounding box center [354, 213] width 168 height 12
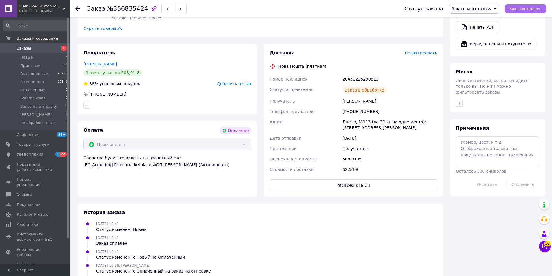
click at [519, 7] on span "Заказ выполнен" at bounding box center [526, 9] width 32 height 4
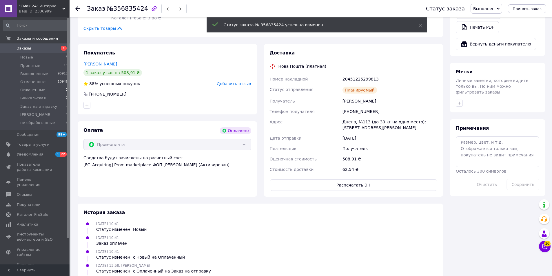
click at [47, 53] on link "Заказы 1" at bounding box center [35, 48] width 71 height 10
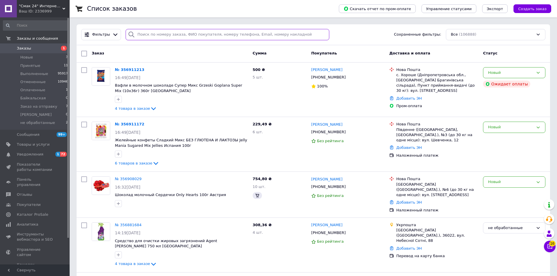
click at [175, 36] on input "search" at bounding box center [227, 34] width 203 height 11
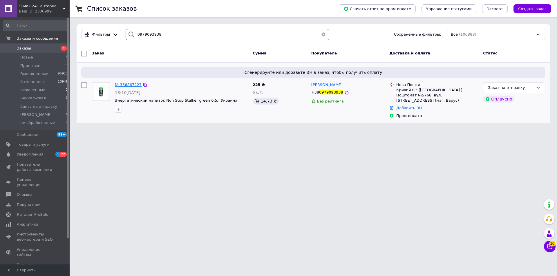
type input "0979093938"
click at [128, 86] on span "№ 356867227" at bounding box center [128, 85] width 27 height 4
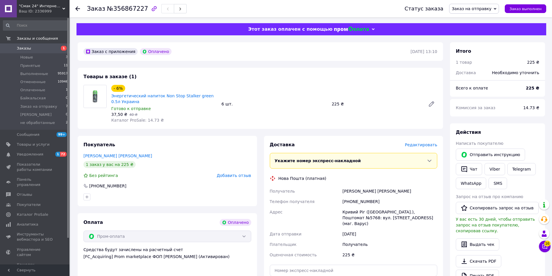
click at [430, 147] on span "Редактировать" at bounding box center [421, 145] width 32 height 5
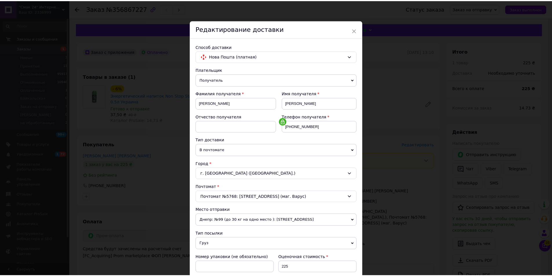
scroll to position [174, 0]
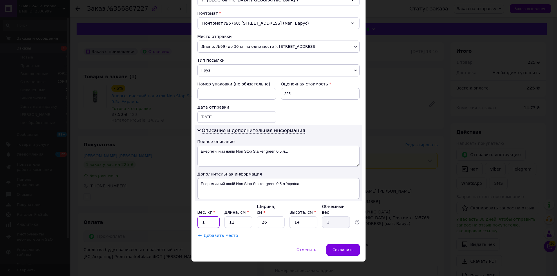
drag, startPoint x: 208, startPoint y: 217, endPoint x: 193, endPoint y: 222, distance: 15.7
click at [194, 222] on div "Способ доставки Нова Пошта (платная) Плательщик Получатель Отправитель Фамилия …" at bounding box center [278, 54] width 174 height 380
type input "3"
type input "1"
type input "0.1"
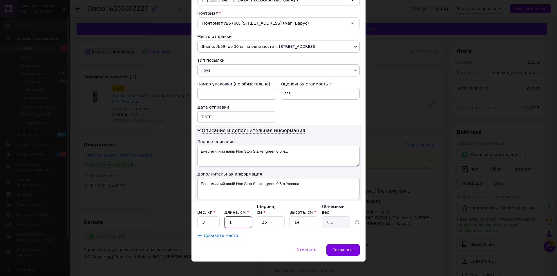
type input "1"
click at [348, 250] on div "Отменить   Сохранить" at bounding box center [278, 252] width 174 height 17
click at [348, 248] on span "Сохранить" at bounding box center [342, 250] width 21 height 4
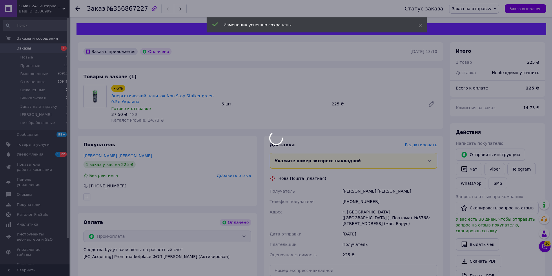
scroll to position [87, 0]
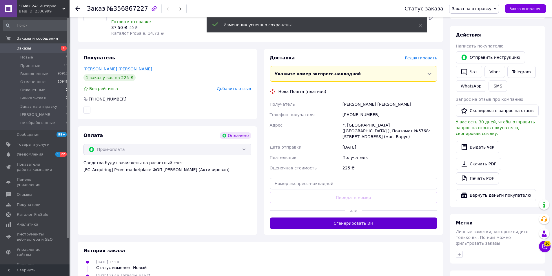
click at [370, 221] on button "Сгенерировать ЭН" at bounding box center [354, 224] width 168 height 12
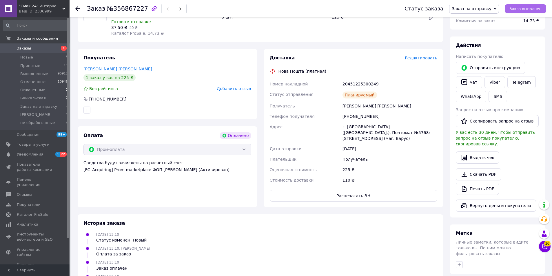
click at [516, 8] on span "Заказ выполнен" at bounding box center [526, 9] width 32 height 4
click at [48, 50] on span "Заказы" at bounding box center [35, 48] width 37 height 5
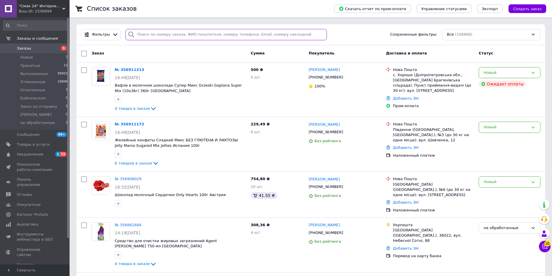
click at [198, 40] on div "Фильтры Сохраненные фильтры: Все (106888)" at bounding box center [311, 34] width 469 height 21
type input "0977674418"
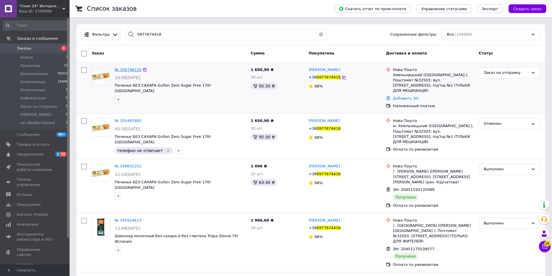
click at [133, 71] on span "№ 356796125" at bounding box center [128, 70] width 27 height 4
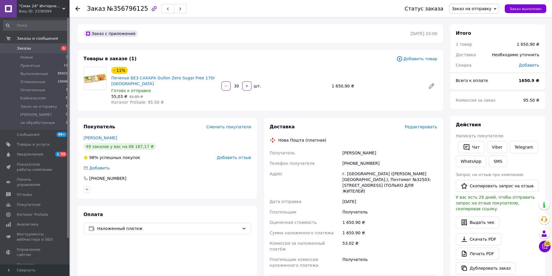
click at [420, 127] on span "Редактировать" at bounding box center [421, 127] width 32 height 5
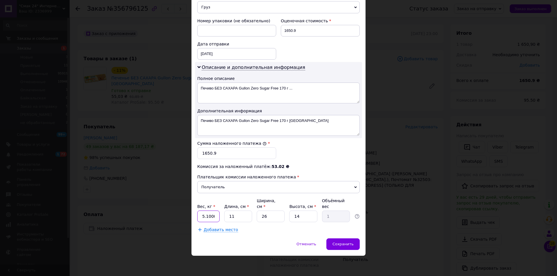
scroll to position [0, 26]
drag, startPoint x: 200, startPoint y: 218, endPoint x: 223, endPoint y: 220, distance: 23.0
click at [223, 220] on div "Вес, кг * 5.1000000000000005 Длина, см * 11 Ширина, см * 26 Высота, см * 14 Объ…" at bounding box center [278, 210] width 162 height 24
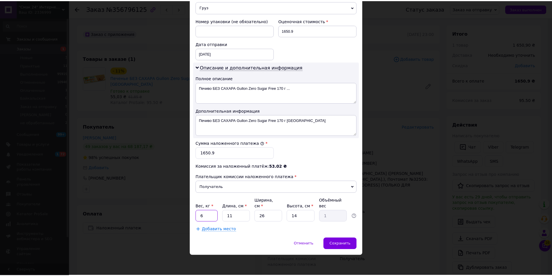
scroll to position [0, 0]
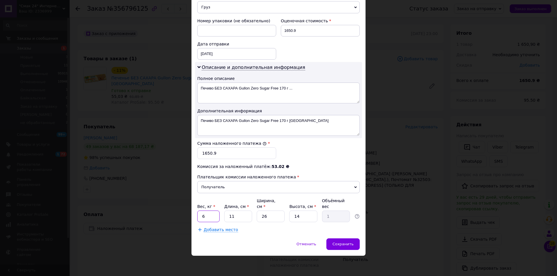
type input "6"
type input "1"
type input "0.1"
type input "1"
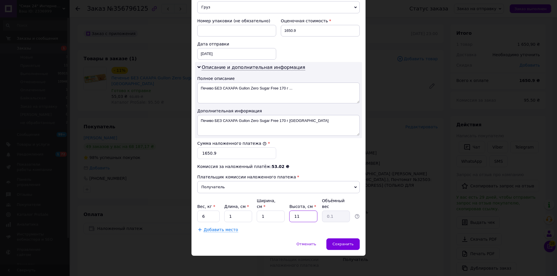
type input "11"
click at [345, 246] on span "Сохранить" at bounding box center [342, 244] width 21 height 4
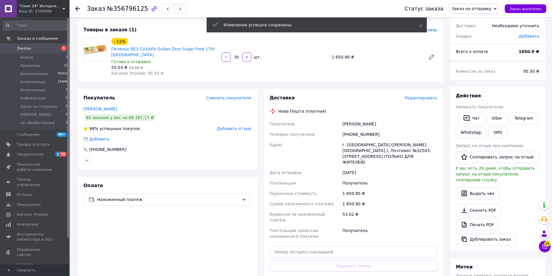
scroll to position [87, 0]
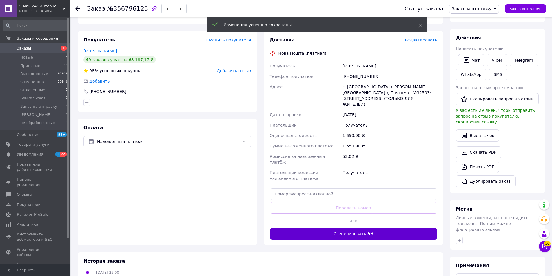
click at [353, 228] on button "Сгенерировать ЭН" at bounding box center [354, 234] width 168 height 12
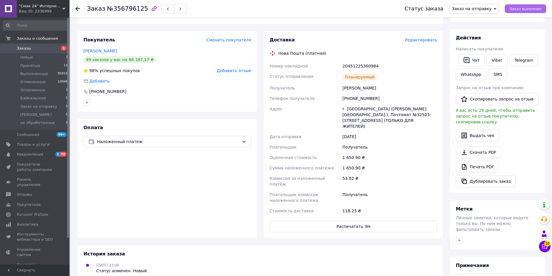
click at [527, 10] on span "Заказ выполнен" at bounding box center [526, 9] width 32 height 4
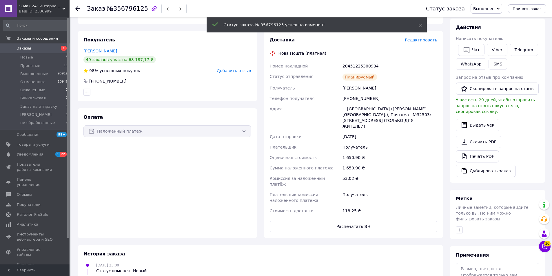
click at [53, 47] on span "Заказы" at bounding box center [35, 48] width 37 height 5
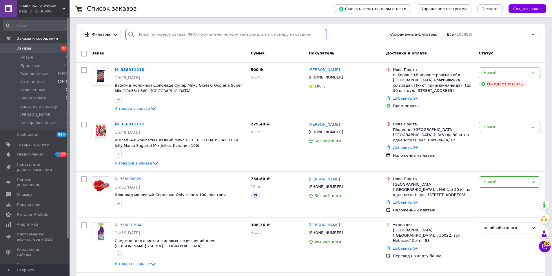
click at [158, 34] on input "search" at bounding box center [227, 34] width 202 height 11
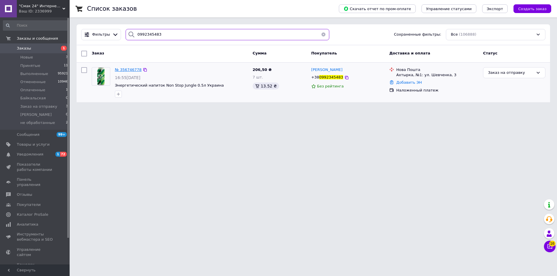
type input "0992345483"
click at [121, 70] on span "№ 356746778" at bounding box center [128, 70] width 27 height 4
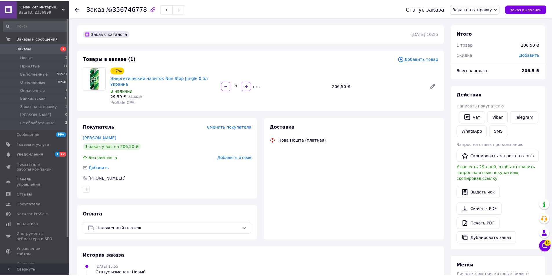
scroll to position [58, 0]
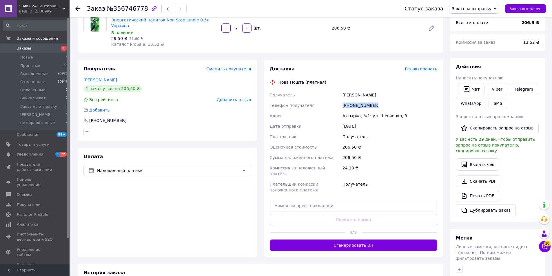
drag, startPoint x: 352, startPoint y: 100, endPoint x: 325, endPoint y: 98, distance: 27.6
click at [330, 99] on div "Получатель Хоменко Ярослав Телефон получателя +380992345483 Адрес Ахтырка, №1: …" at bounding box center [354, 143] width 170 height 106
click at [306, 79] on div "Нова Пошта (платная)" at bounding box center [302, 82] width 51 height 6
drag, startPoint x: 339, startPoint y: 90, endPoint x: 376, endPoint y: 89, distance: 36.6
click at [379, 91] on div "Получатель Хоменко Ярослав Телефон получателя +380992345483 Адрес Ахтырка, №1: …" at bounding box center [354, 143] width 170 height 106
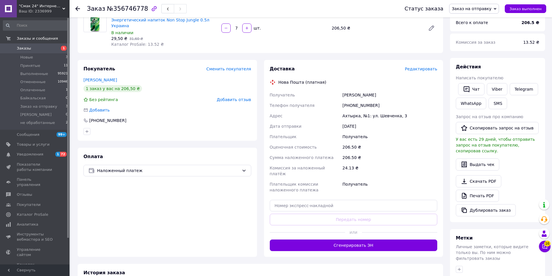
scroll to position [140, 0]
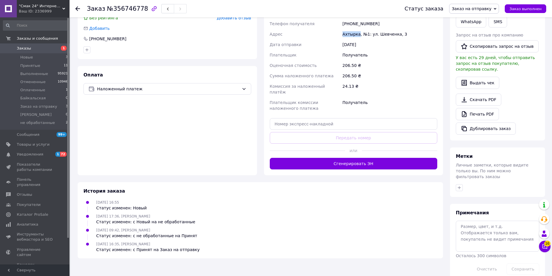
drag, startPoint x: 338, startPoint y: 31, endPoint x: 357, endPoint y: 30, distance: 19.7
click at [357, 30] on div "Получатель Хоменко Ярослав Телефон получателя +380992345483 Адрес Ахтырка, №1: …" at bounding box center [354, 61] width 170 height 106
click at [363, 118] on input "text" at bounding box center [354, 124] width 168 height 12
paste input "20451225302047"
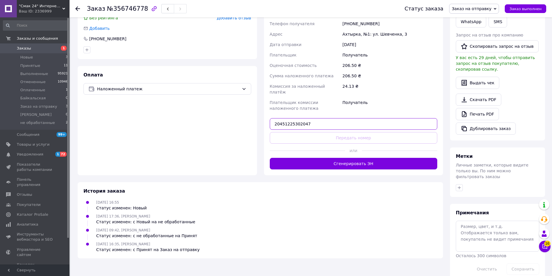
type input "20451225302047"
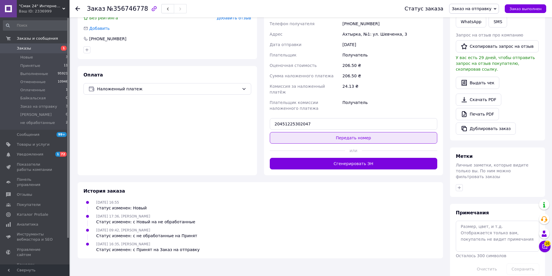
drag, startPoint x: 367, startPoint y: 125, endPoint x: 377, endPoint y: 128, distance: 10.6
click at [367, 132] on button "Передать номер" at bounding box center [354, 138] width 168 height 12
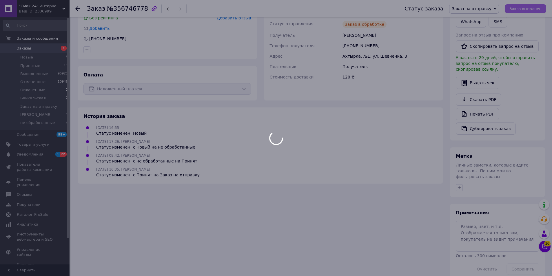
click at [534, 8] on div at bounding box center [276, 138] width 552 height 276
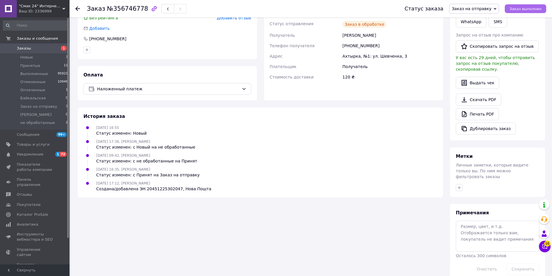
click at [534, 8] on span "Заказ выполнен" at bounding box center [526, 9] width 32 height 4
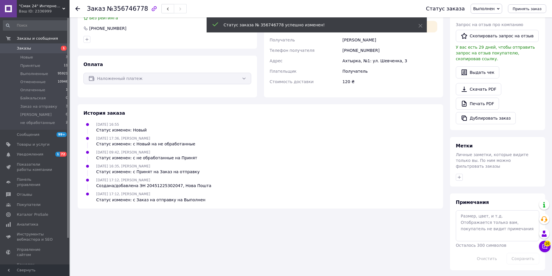
scroll to position [129, 0]
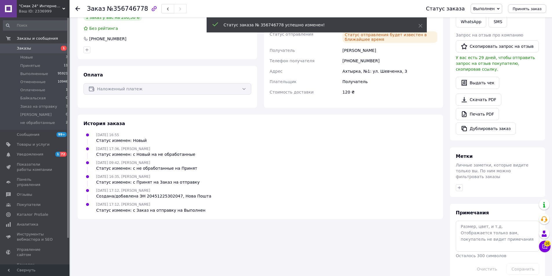
click at [47, 50] on span "Заказы" at bounding box center [35, 48] width 37 height 5
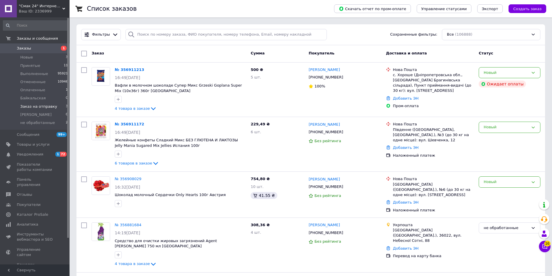
click at [38, 108] on span "Заказ на отправку" at bounding box center [38, 106] width 37 height 5
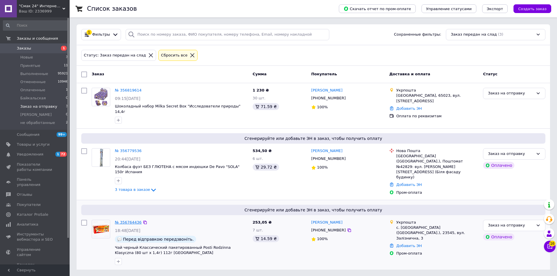
click at [131, 220] on link "№ 356764436" at bounding box center [128, 222] width 27 height 4
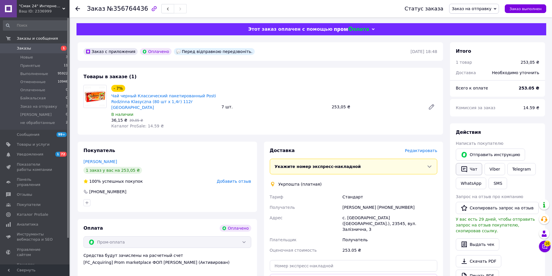
click at [481, 173] on button "Чат" at bounding box center [469, 169] width 26 height 12
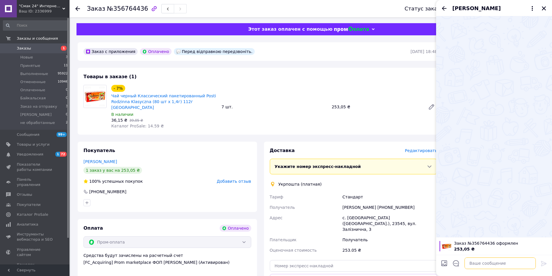
click at [479, 264] on textarea at bounding box center [500, 264] width 71 height 12
drag, startPoint x: 249, startPoint y: 52, endPoint x: 185, endPoint y: 48, distance: 63.9
click at [185, 48] on div "Заказ с приложения Оплачено Перед відправкою передзвоніть." at bounding box center [246, 51] width 328 height 9
click at [486, 265] on textarea at bounding box center [500, 264] width 71 height 12
click at [544, 8] on icon "Закрыть" at bounding box center [544, 8] width 4 height 4
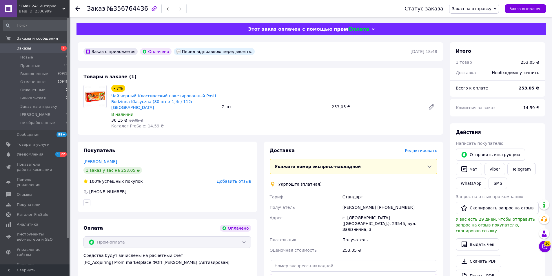
click at [419, 148] on span "Редактировать" at bounding box center [421, 150] width 32 height 5
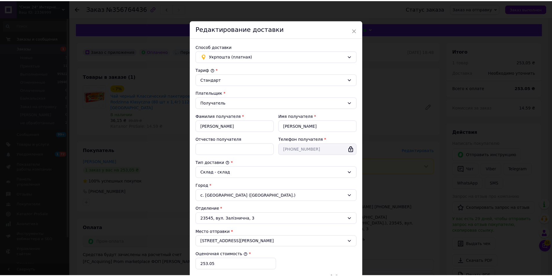
scroll to position [86, 0]
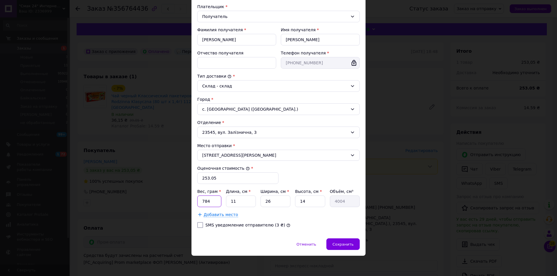
drag, startPoint x: 208, startPoint y: 206, endPoint x: 199, endPoint y: 205, distance: 9.2
click at [199, 205] on input "784" at bounding box center [209, 202] width 24 height 12
type input "1340"
type input "4"
type input "1456"
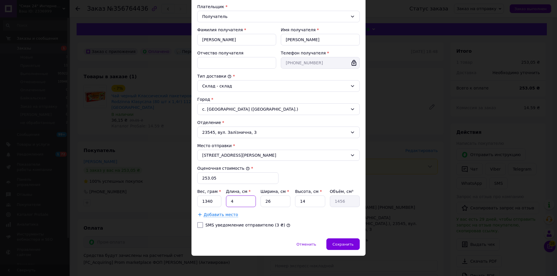
type input "43"
type input "15652"
type input "43"
type input "3"
type input "1806"
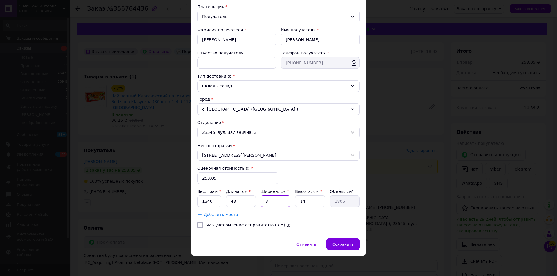
type input "30"
type input "18060"
type input "30"
type input "1"
type input "1290"
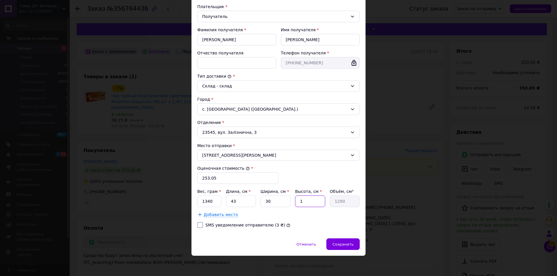
type input "10"
type input "12900"
type input "10"
click at [352, 245] on div "Сохранить" at bounding box center [342, 245] width 33 height 12
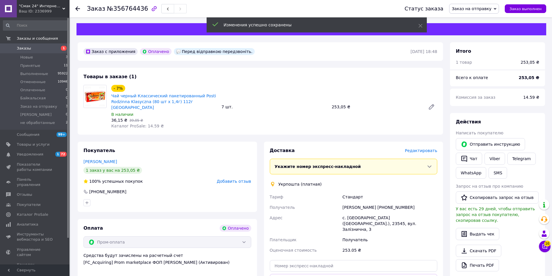
scroll to position [29, 0]
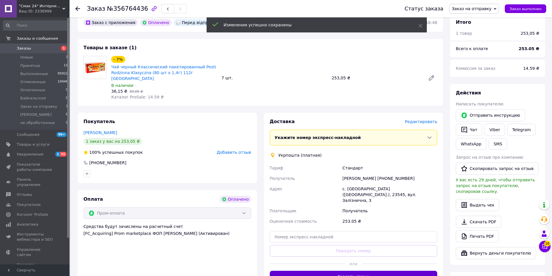
click at [379, 271] on button "Создать ярлык" at bounding box center [354, 277] width 168 height 12
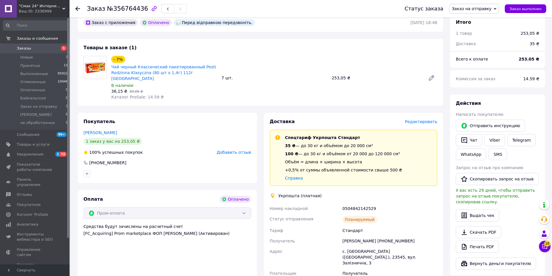
scroll to position [145, 0]
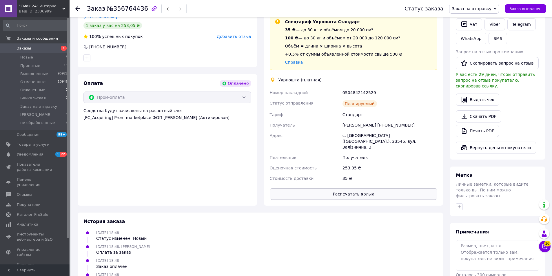
click at [396, 188] on button "Распечатать ярлык" at bounding box center [354, 194] width 168 height 12
click at [522, 10] on span "Заказ выполнен" at bounding box center [526, 9] width 32 height 4
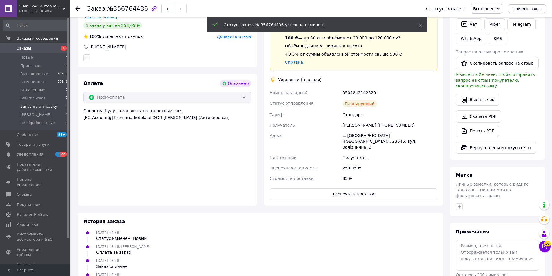
click at [62, 108] on li "Заказ на отправку 3" at bounding box center [35, 107] width 71 height 8
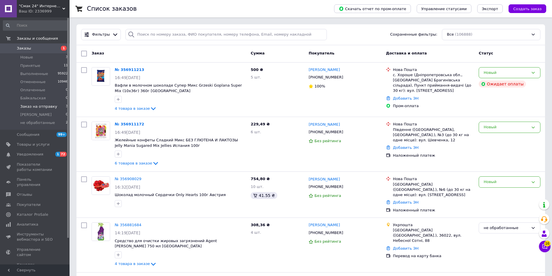
click at [60, 110] on li "Заказ на отправку 3" at bounding box center [35, 107] width 71 height 8
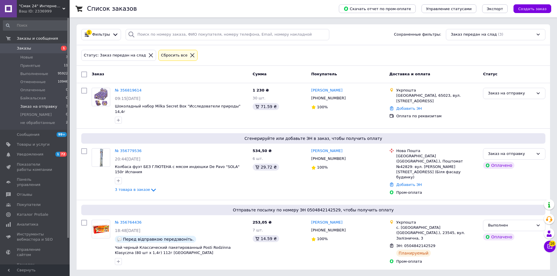
click at [51, 47] on span "Заказы" at bounding box center [35, 48] width 37 height 5
